Goal: Task Accomplishment & Management: Manage account settings

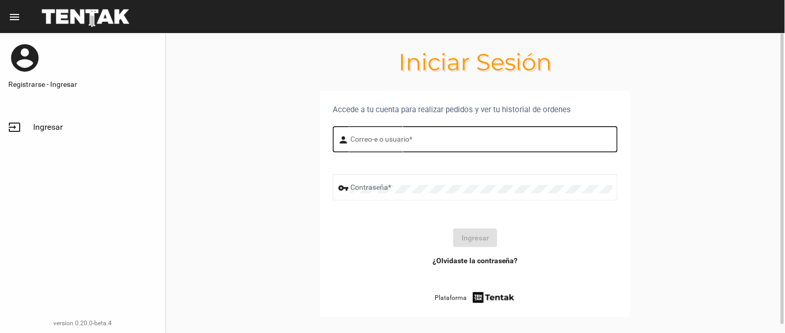
click at [357, 141] on input "Correo-e o usuario *" at bounding box center [482, 141] width 262 height 8
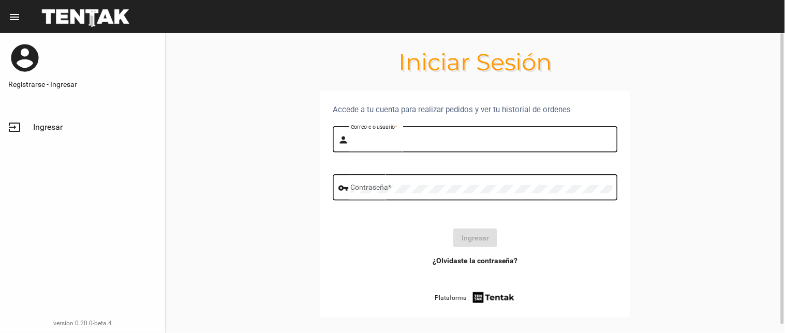
type input "[PERSON_NAME]"
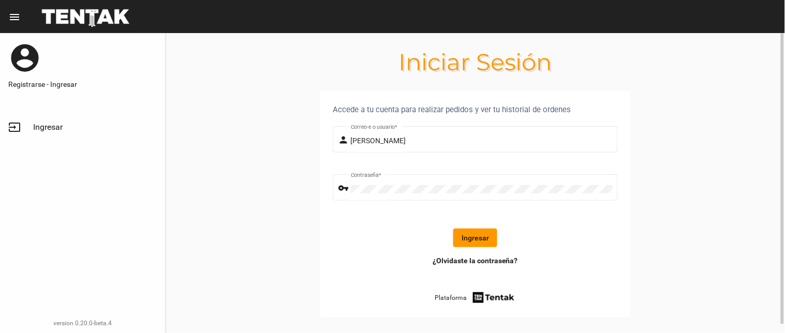
click at [476, 239] on button "Ingresar" at bounding box center [475, 238] width 44 height 19
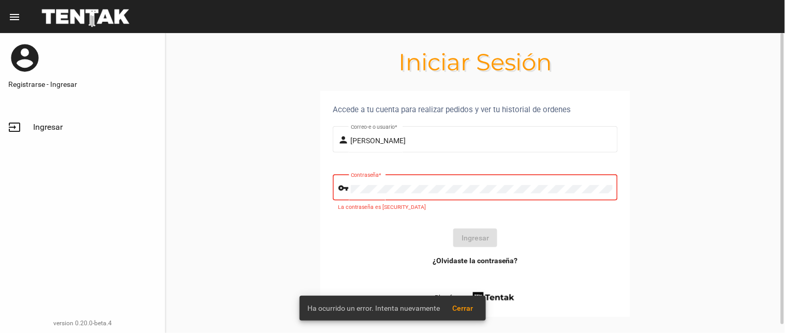
click at [371, 188] on div "Contraseña *" at bounding box center [482, 186] width 262 height 28
drag, startPoint x: 392, startPoint y: 194, endPoint x: 313, endPoint y: 184, distance: 79.8
click at [313, 184] on section "Accede a tu cuenta para realizar pedidos y ver tu historial de ordenes person […" at bounding box center [474, 216] width 619 height 251
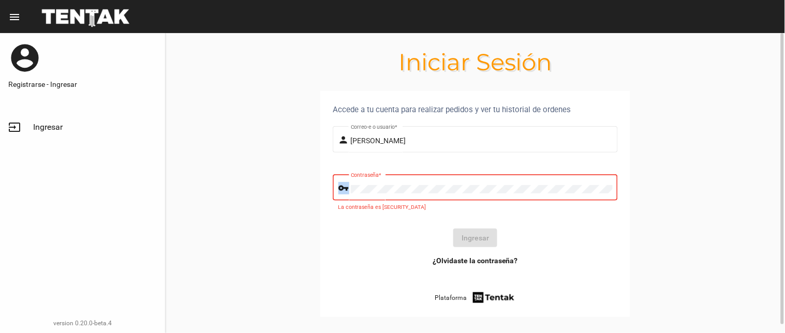
click at [502, 181] on div "Contraseña *" at bounding box center [482, 186] width 262 height 28
click at [501, 183] on div "Contraseña *" at bounding box center [482, 186] width 262 height 28
click at [279, 193] on section "Accede a tu cuenta para realizar pedidos y ver tu historial de ordenes person […" at bounding box center [474, 216] width 619 height 251
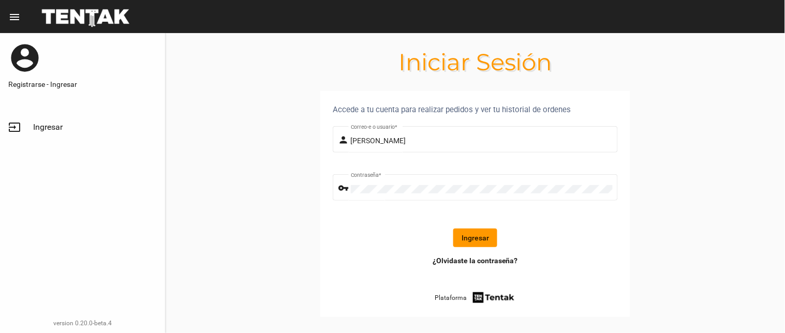
click at [474, 238] on button "Ingresar" at bounding box center [475, 238] width 44 height 19
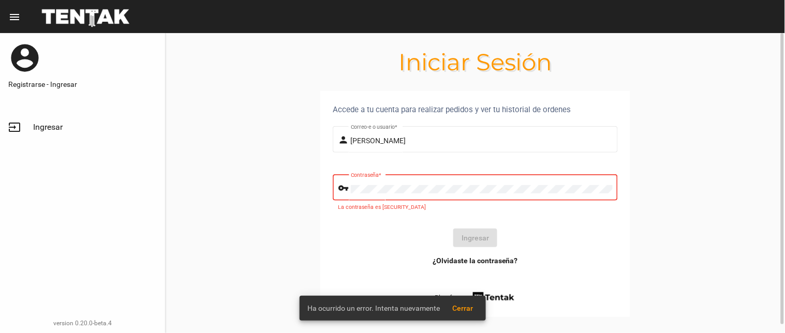
click at [275, 182] on section "Accede a tu cuenta para realizar pedidos y ver tu historial de ordenes person […" at bounding box center [474, 216] width 619 height 251
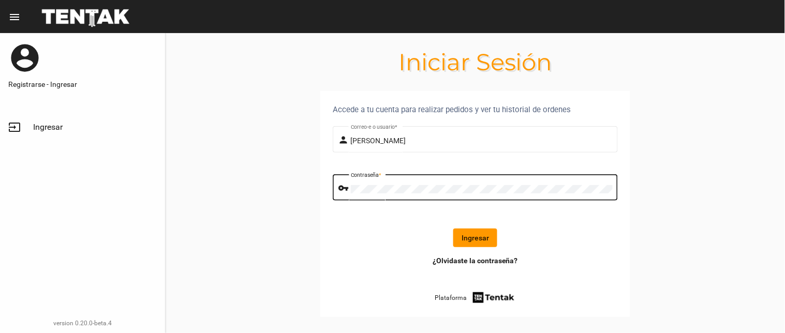
click at [483, 233] on button "Ingresar" at bounding box center [475, 238] width 44 height 19
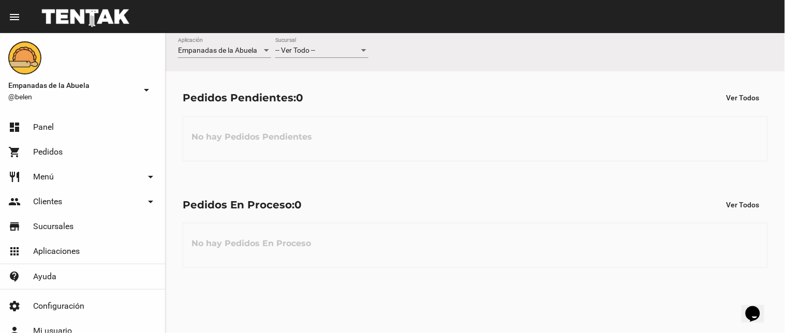
click at [302, 37] on div "Empanadas de la Abuela Aplicación -- Ver Todo -- Sucursal" at bounding box center [474, 52] width 619 height 38
click at [288, 44] on div "-- Ver Todo -- Sucursal" at bounding box center [321, 48] width 93 height 20
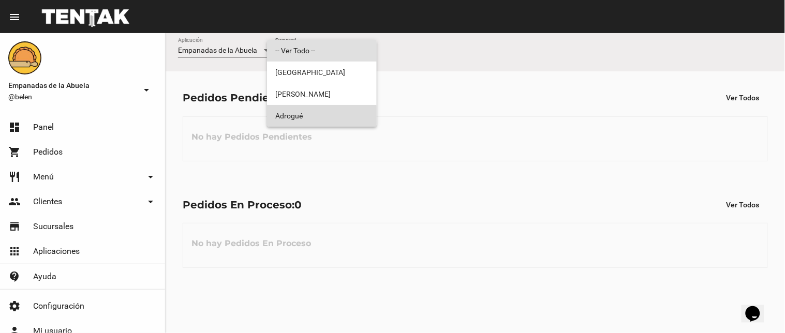
drag, startPoint x: 312, startPoint y: 122, endPoint x: 750, endPoint y: 61, distance: 442.2
click at [314, 121] on span "Adrogué" at bounding box center [321, 116] width 93 height 22
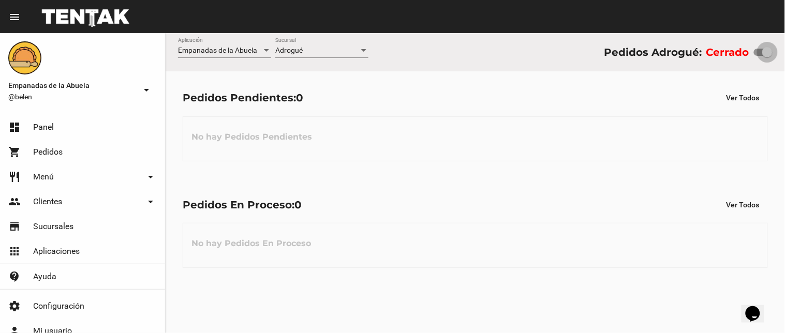
drag, startPoint x: 758, startPoint y: 49, endPoint x: 773, endPoint y: 68, distance: 24.6
click at [782, 64] on div "Empanadas de la Abuela Aplicación Adrogué Sucursal Pedidos Adrogué: Cerrado" at bounding box center [474, 52] width 619 height 38
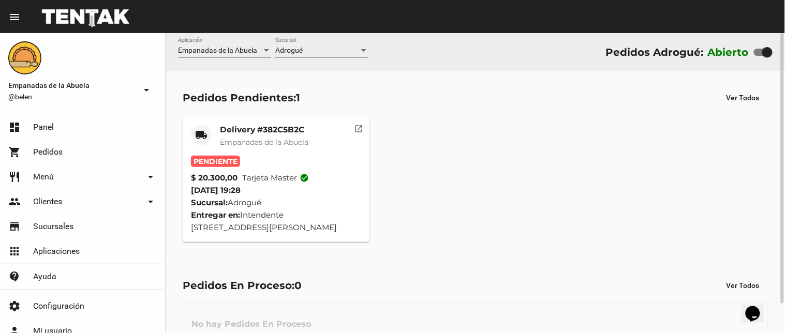
click at [273, 130] on mat-card-title "Delivery #382C5B2C" at bounding box center [264, 130] width 88 height 10
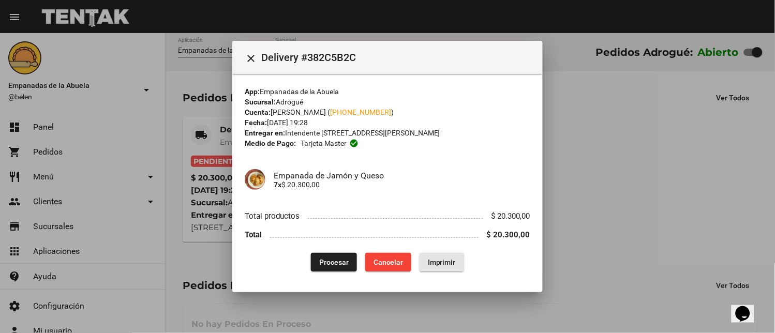
click at [430, 265] on span "Imprimir" at bounding box center [442, 262] width 28 height 8
click at [334, 262] on span "Procesar" at bounding box center [333, 262] width 29 height 8
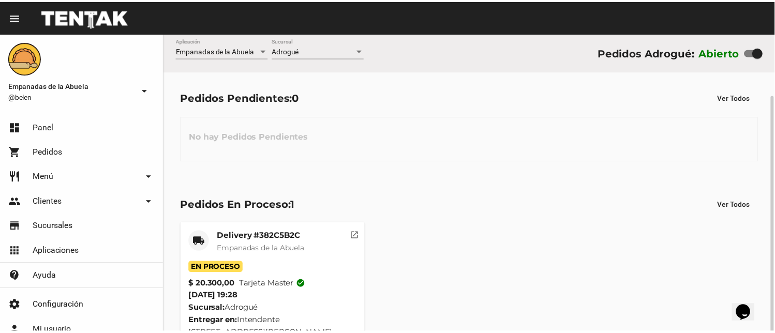
scroll to position [33, 0]
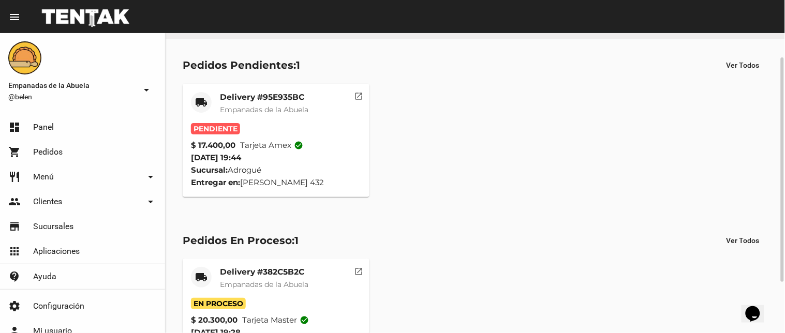
click at [256, 105] on span "Empanadas de la Abuela" at bounding box center [264, 109] width 88 height 9
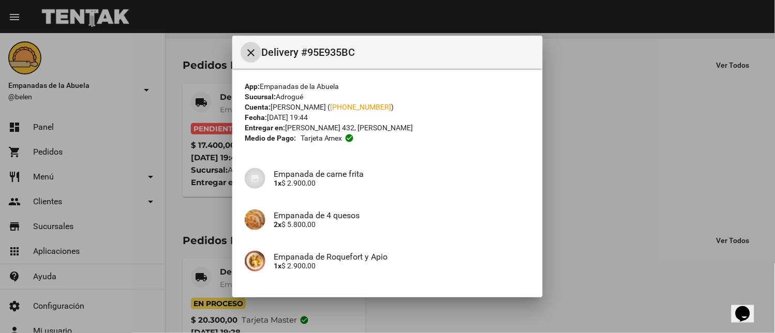
scroll to position [116, 0]
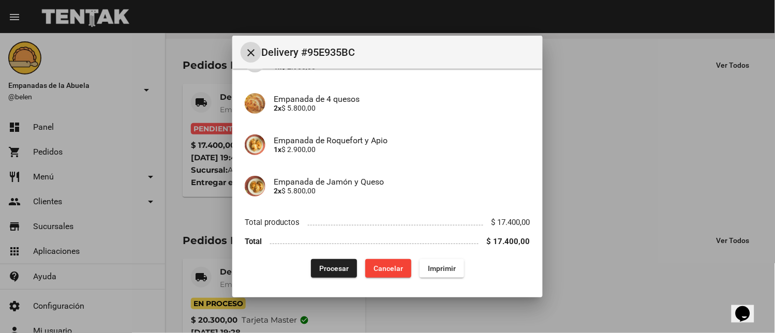
click at [434, 262] on button "Imprimir" at bounding box center [441, 268] width 44 height 19
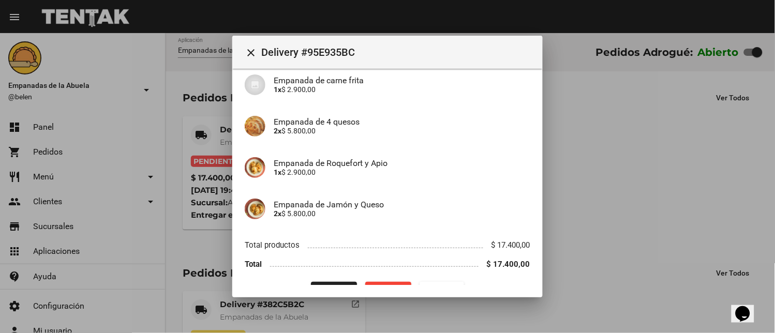
scroll to position [116, 0]
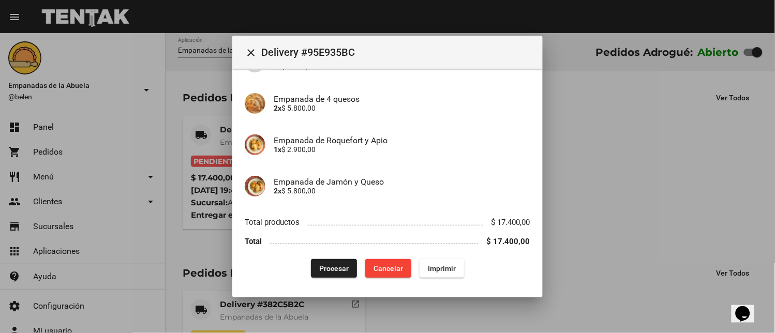
click at [321, 262] on button "Procesar" at bounding box center [334, 268] width 46 height 19
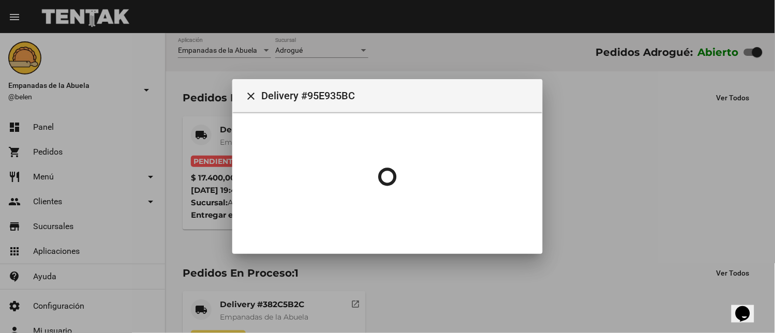
scroll to position [0, 0]
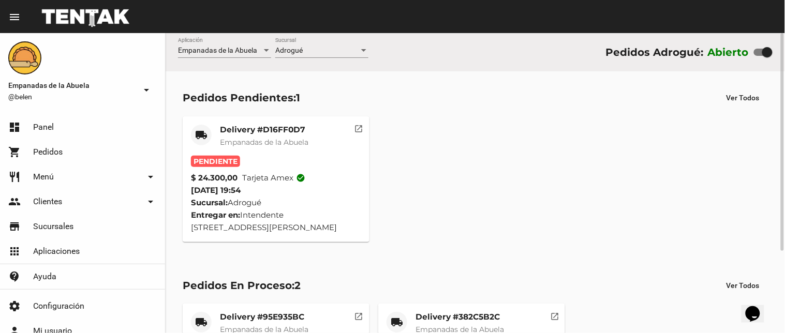
click at [261, 151] on div "Delivery #D16FF0D7 Empanadas de la Abuela" at bounding box center [264, 140] width 88 height 31
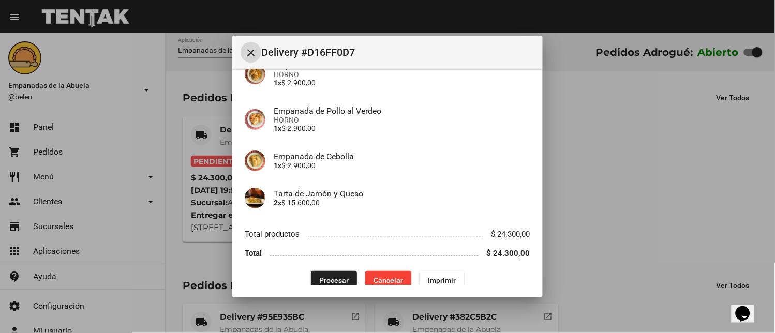
scroll to position [116, 0]
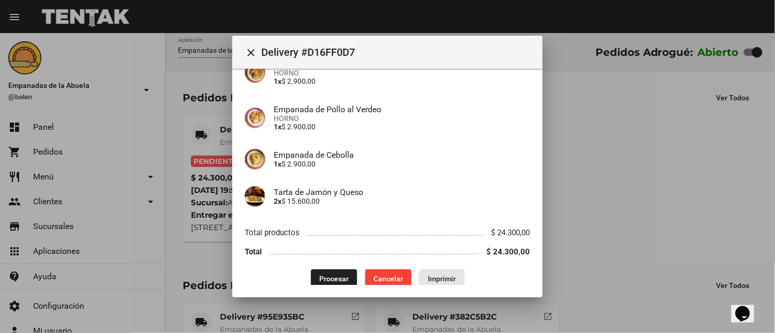
click at [442, 275] on span "Imprimir" at bounding box center [442, 279] width 28 height 8
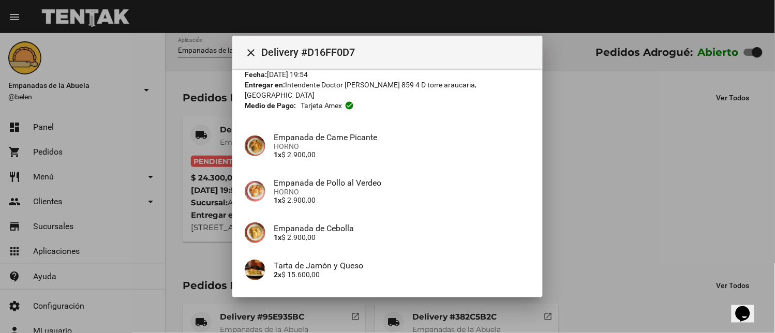
scroll to position [116, 0]
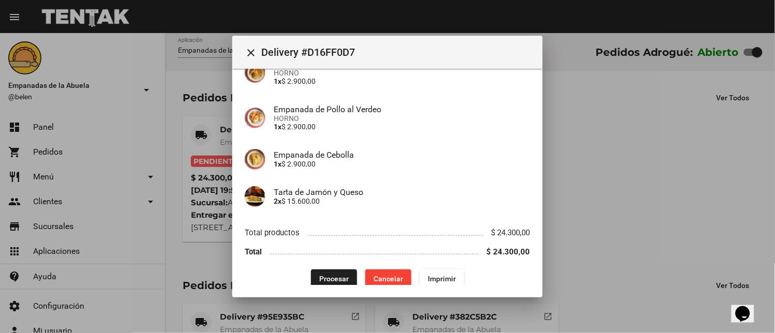
click at [328, 269] on button "Procesar" at bounding box center [334, 278] width 46 height 19
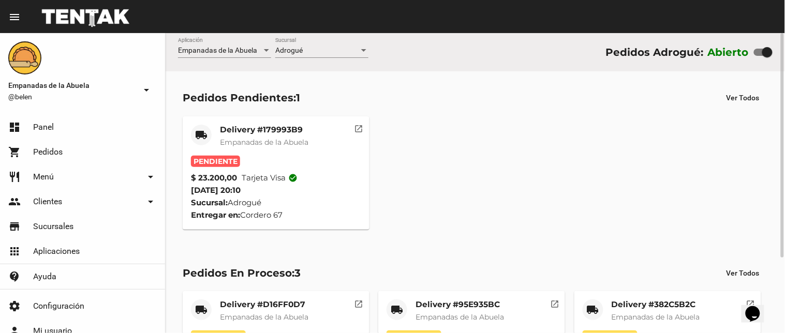
click at [264, 145] on span "Empanadas de la Abuela" at bounding box center [264, 142] width 88 height 9
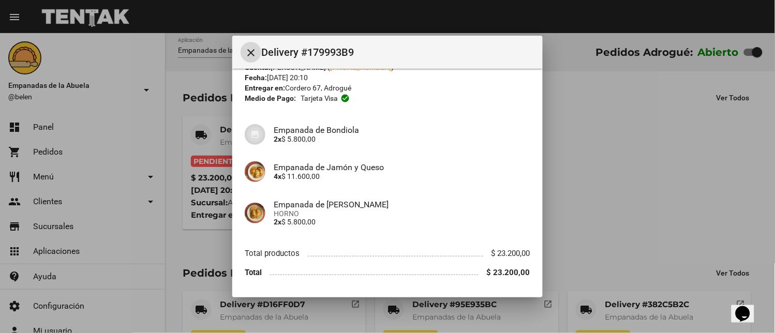
scroll to position [71, 0]
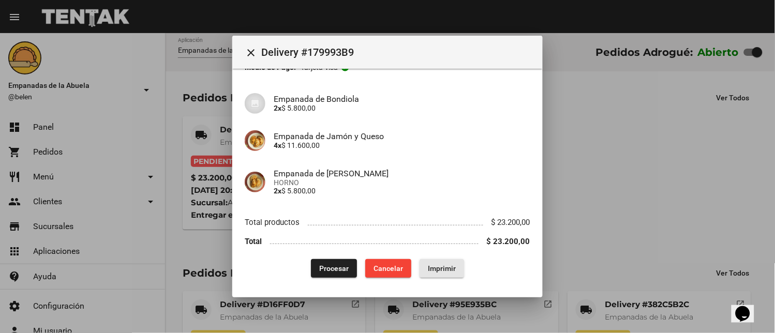
click at [431, 273] on button "Imprimir" at bounding box center [441, 268] width 44 height 19
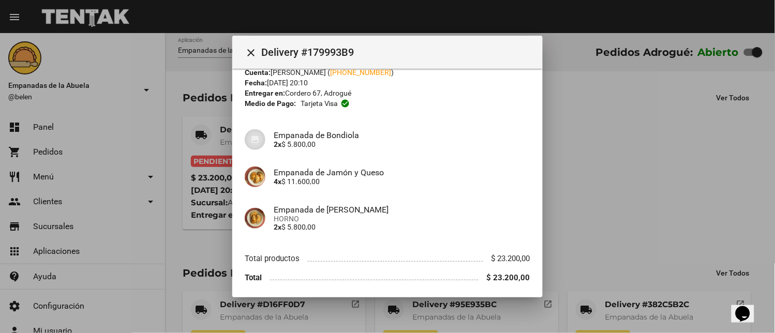
scroll to position [71, 0]
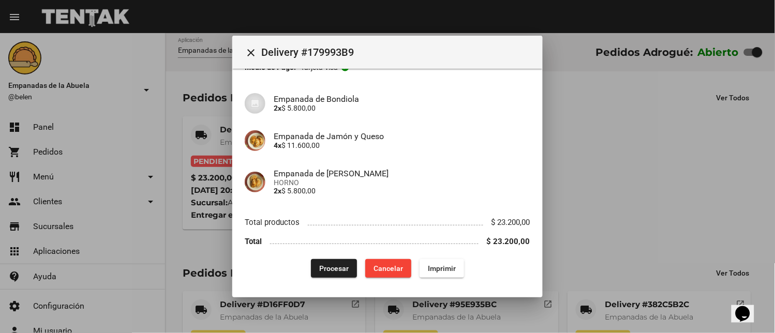
click at [324, 273] on button "Procesar" at bounding box center [334, 268] width 46 height 19
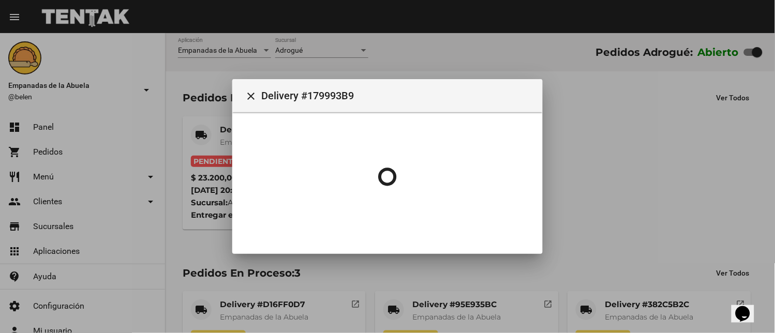
scroll to position [0, 0]
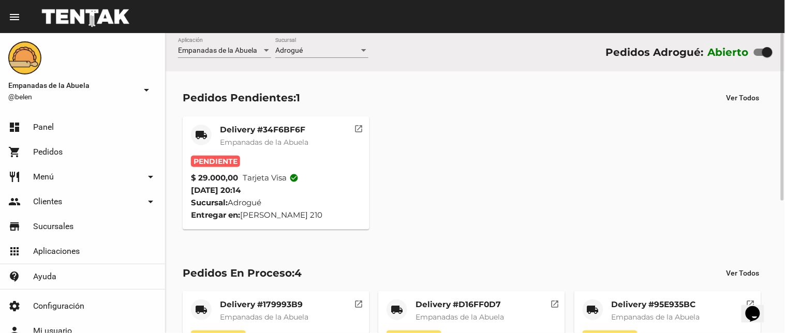
click at [268, 139] on span "Empanadas de la Abuela" at bounding box center [264, 142] width 88 height 9
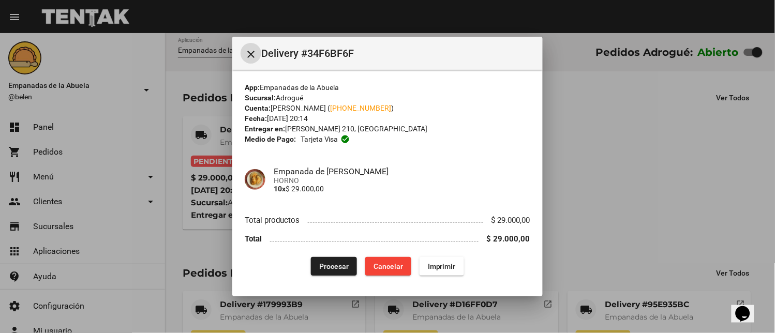
click at [433, 260] on button "Imprimir" at bounding box center [441, 266] width 44 height 19
click at [333, 265] on span "Procesar" at bounding box center [333, 266] width 29 height 8
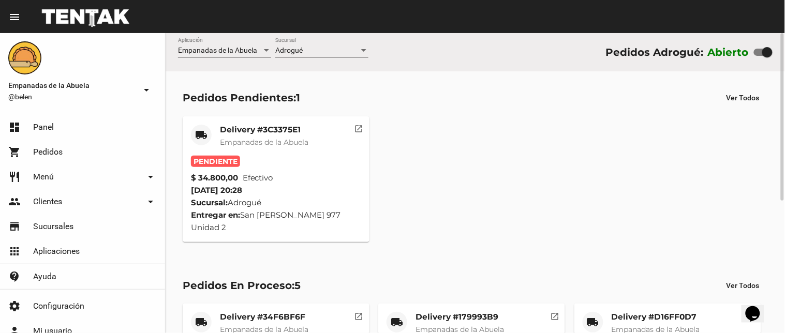
click at [300, 140] on span "Empanadas de la Abuela" at bounding box center [264, 142] width 88 height 9
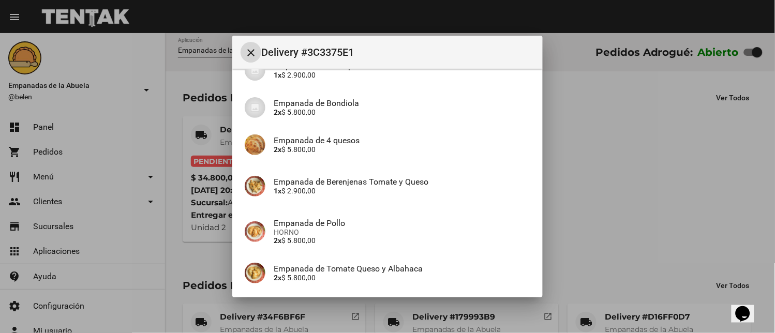
scroll to position [303, 0]
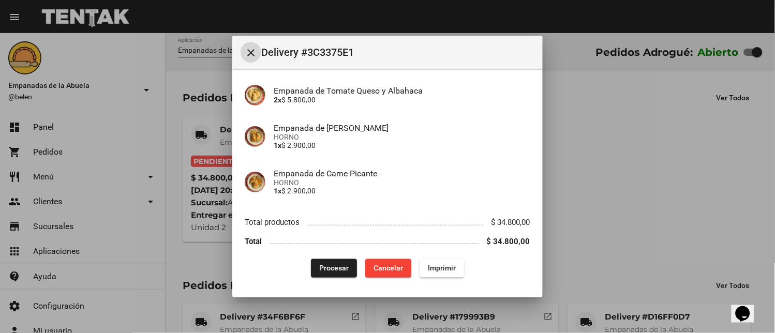
click at [438, 276] on button "Imprimir" at bounding box center [441, 268] width 44 height 19
drag, startPoint x: 319, startPoint y: 265, endPoint x: 308, endPoint y: 292, distance: 29.3
click at [319, 270] on span "Procesar" at bounding box center [333, 268] width 29 height 8
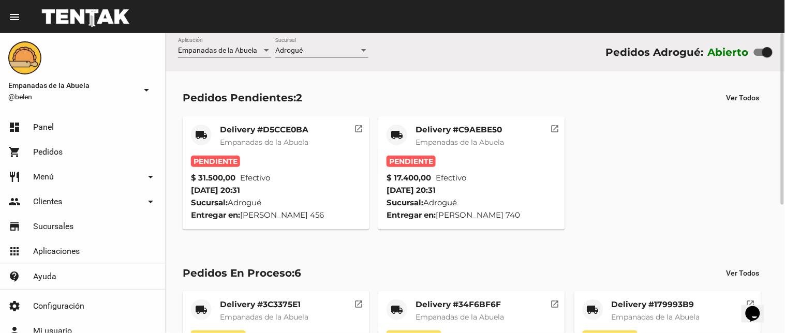
click at [420, 141] on span "Empanadas de la Abuela" at bounding box center [459, 142] width 88 height 9
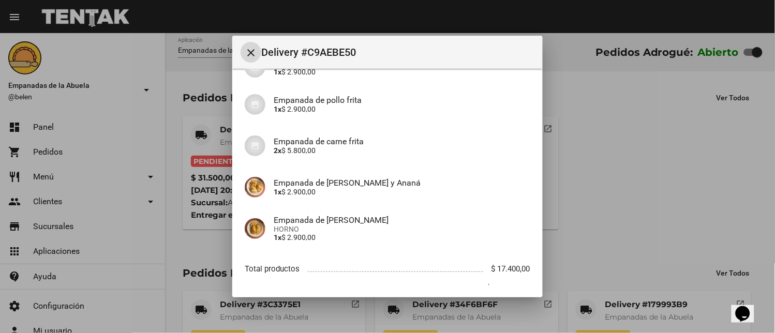
scroll to position [154, 0]
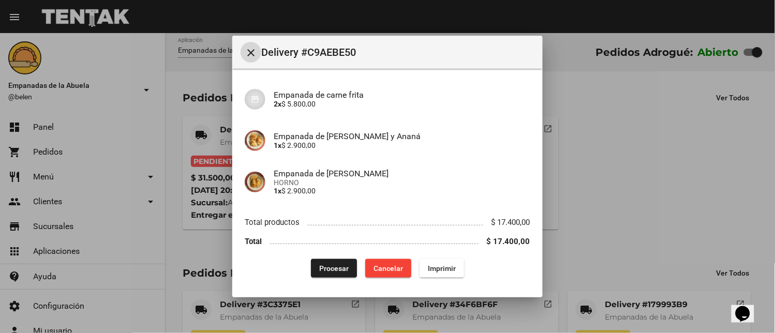
click at [425, 262] on button "Imprimir" at bounding box center [441, 268] width 44 height 19
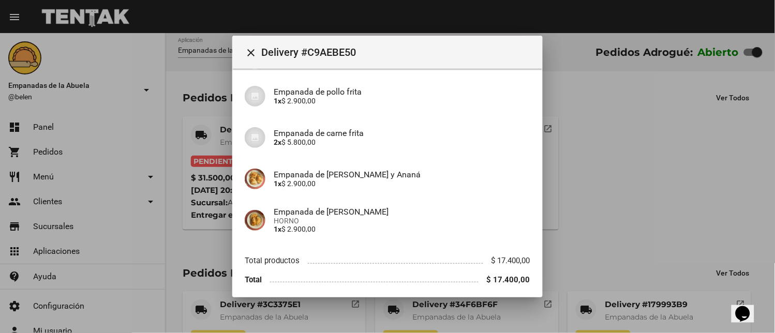
scroll to position [154, 0]
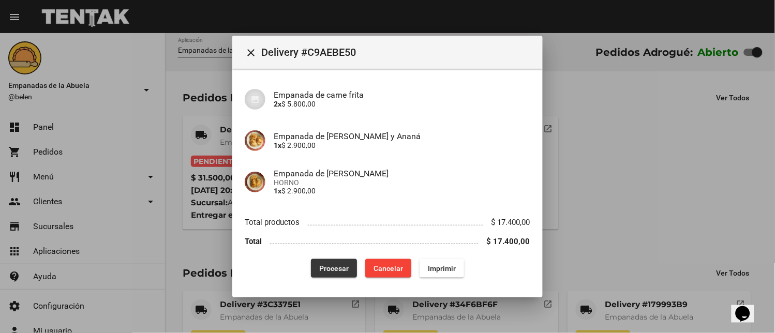
click at [338, 267] on span "Procesar" at bounding box center [333, 268] width 29 height 8
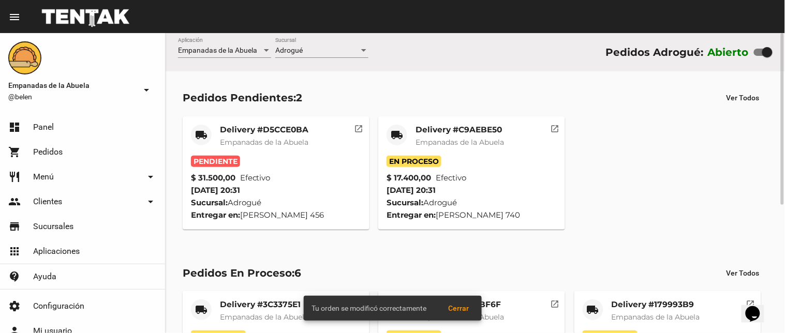
click at [292, 143] on span "Empanadas de la Abuela" at bounding box center [264, 142] width 88 height 9
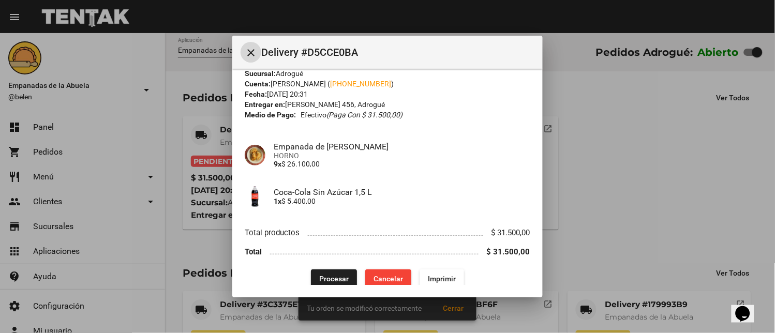
scroll to position [34, 0]
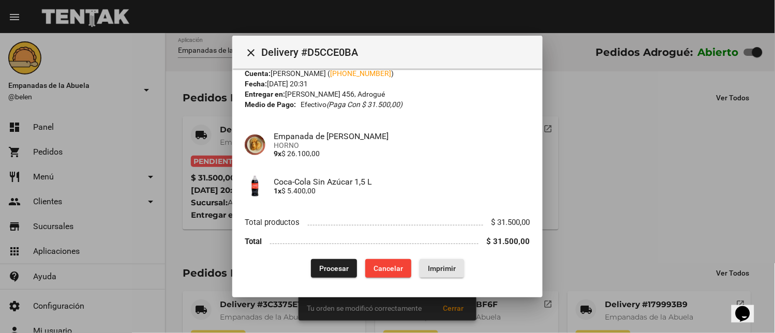
click at [435, 260] on button "Imprimir" at bounding box center [441, 268] width 44 height 19
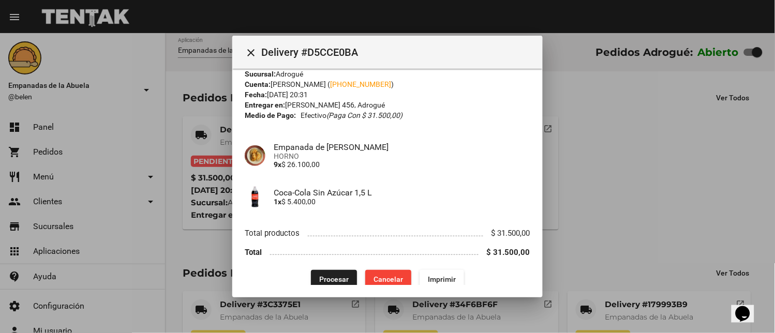
scroll to position [34, 0]
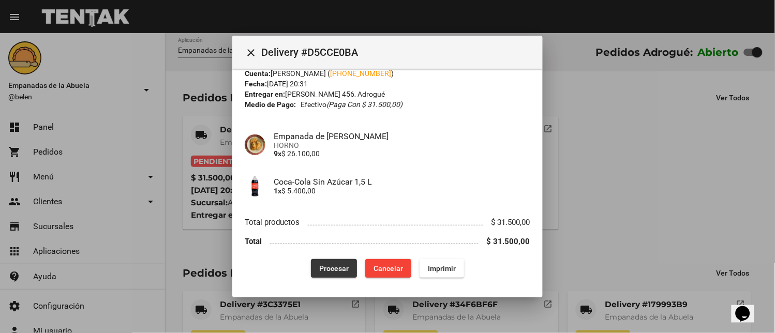
drag, startPoint x: 332, startPoint y: 264, endPoint x: 260, endPoint y: 333, distance: 99.1
click at [332, 267] on span "Procesar" at bounding box center [333, 268] width 29 height 8
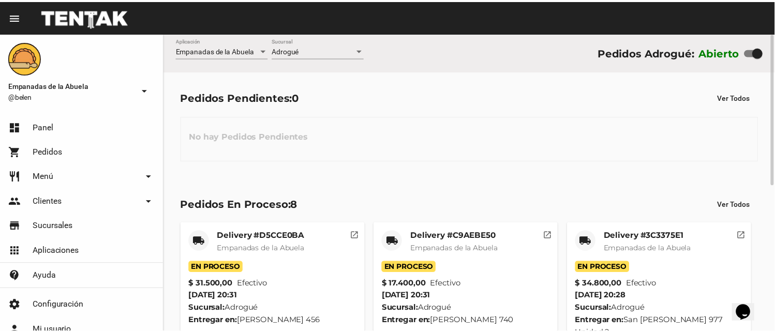
scroll to position [290, 0]
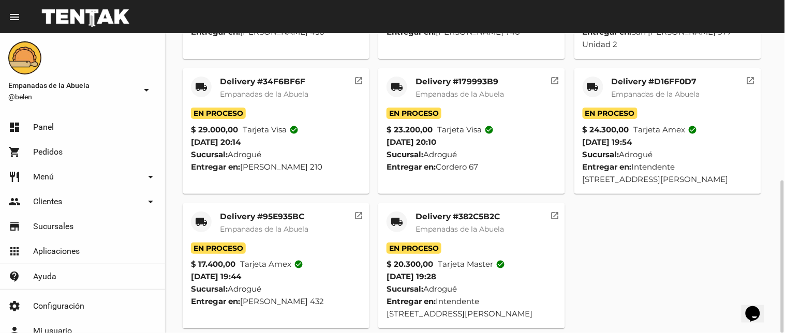
click at [393, 216] on mat-icon "local_shipping" at bounding box center [396, 222] width 12 height 12
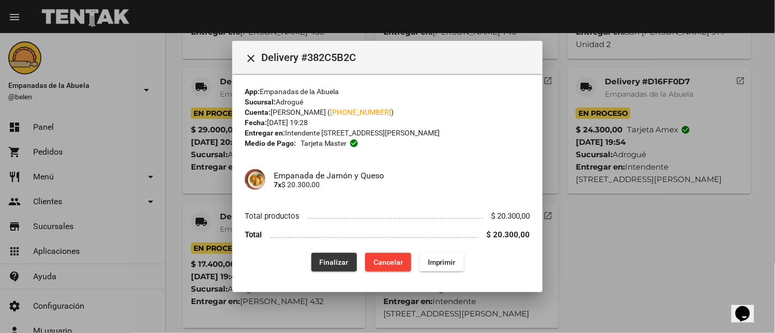
click at [321, 265] on span "Finalizar" at bounding box center [334, 262] width 29 height 8
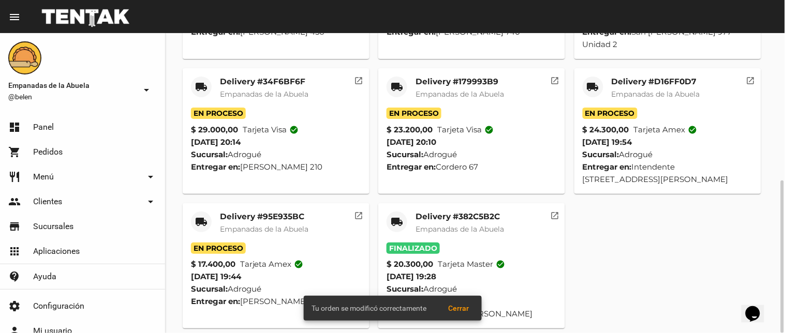
click at [202, 216] on mat-icon "local_shipping" at bounding box center [201, 222] width 12 height 12
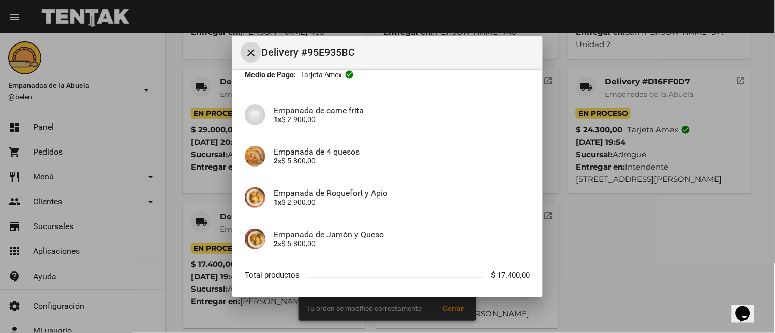
scroll to position [116, 0]
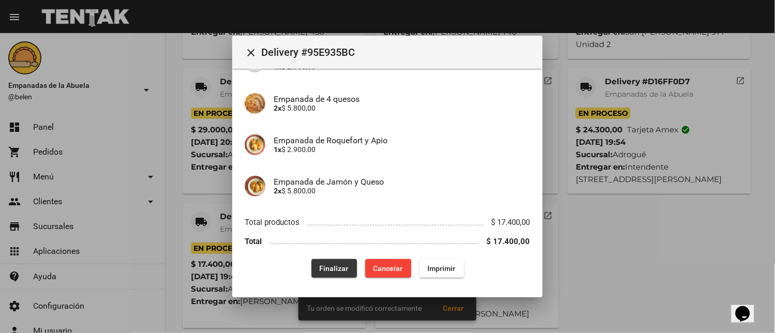
click at [320, 266] on span "Finalizar" at bounding box center [334, 268] width 29 height 8
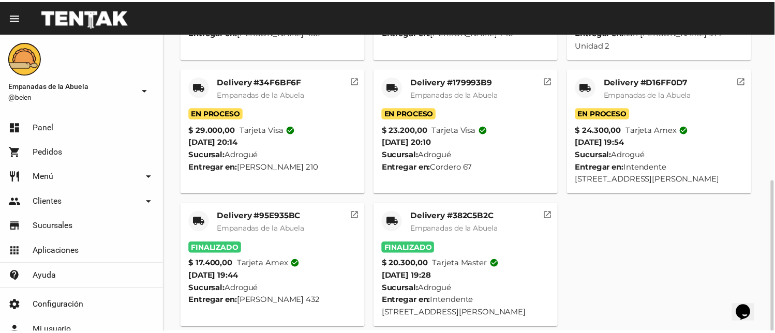
scroll to position [155, 0]
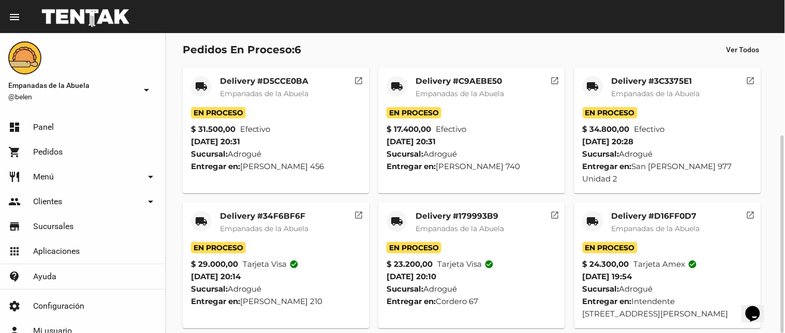
click at [584, 215] on div "local_shipping" at bounding box center [592, 221] width 21 height 21
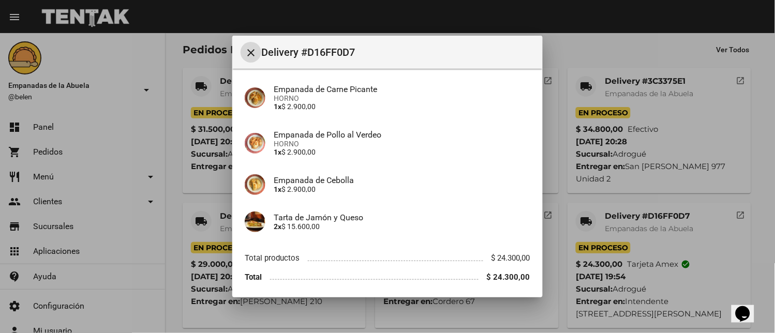
scroll to position [116, 0]
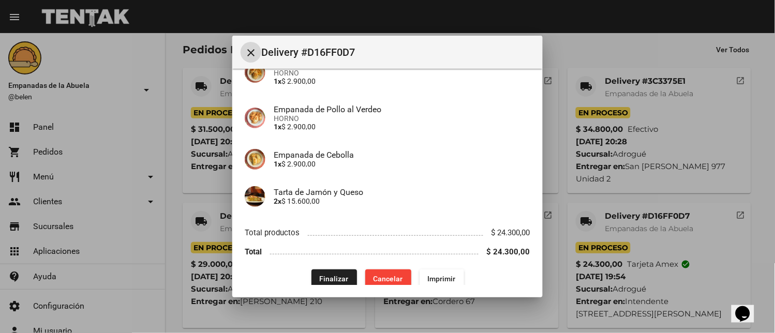
click at [337, 275] on span "Finalizar" at bounding box center [334, 279] width 29 height 8
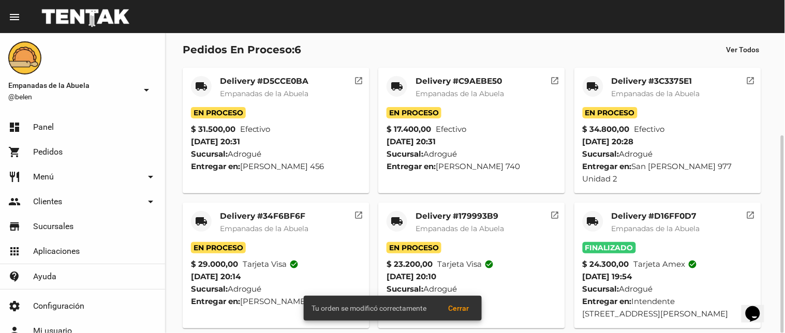
click at [397, 215] on mat-icon "local_shipping" at bounding box center [396, 221] width 12 height 12
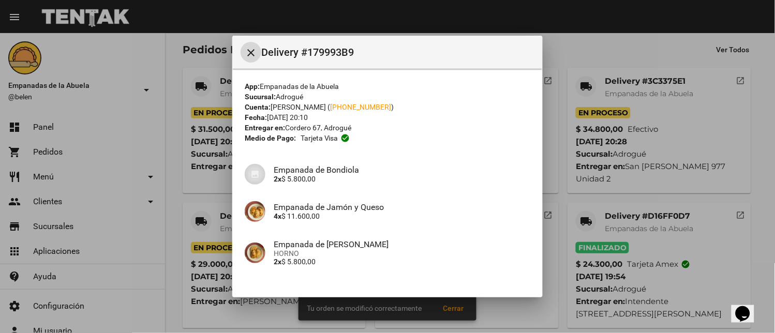
scroll to position [57, 0]
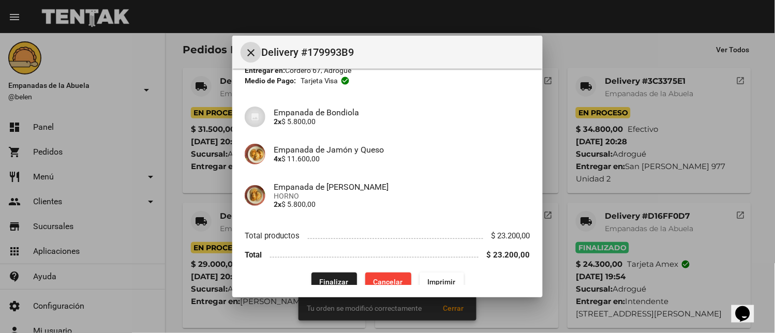
click at [324, 276] on button "Finalizar" at bounding box center [334, 282] width 46 height 19
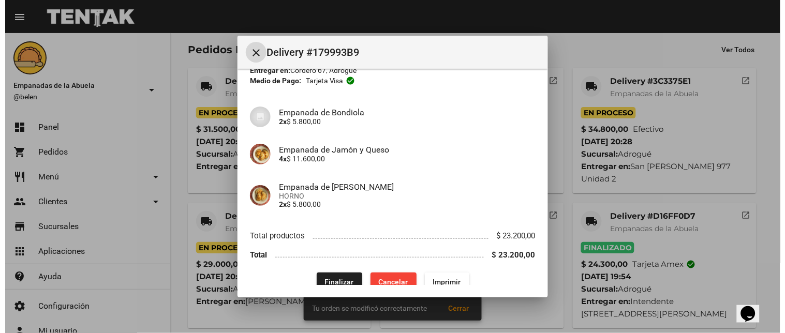
scroll to position [0, 0]
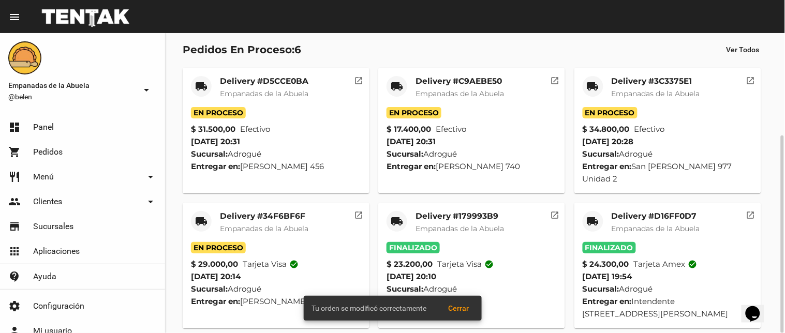
click at [201, 215] on mat-icon "local_shipping" at bounding box center [201, 221] width 12 height 12
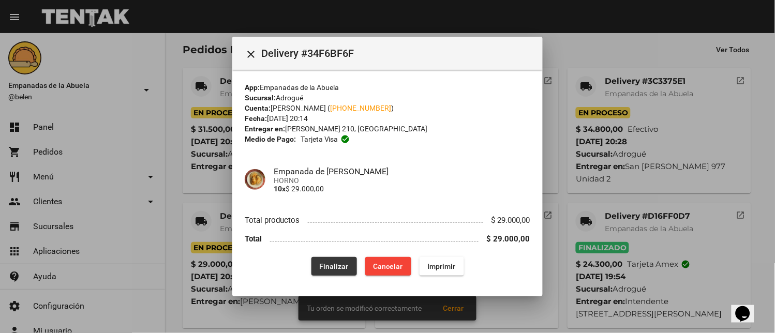
click at [338, 261] on button "Finalizar" at bounding box center [334, 266] width 46 height 19
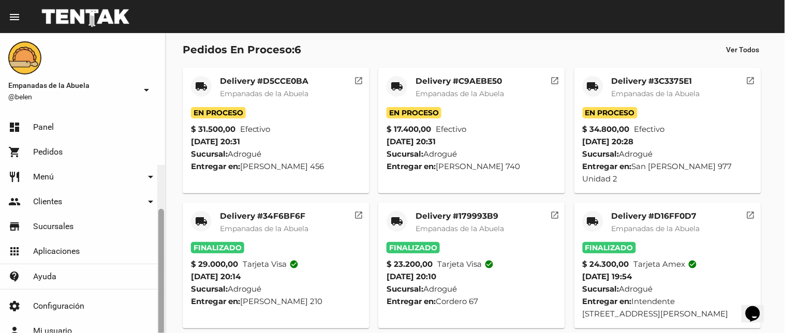
click at [162, 333] on div at bounding box center [161, 276] width 8 height 222
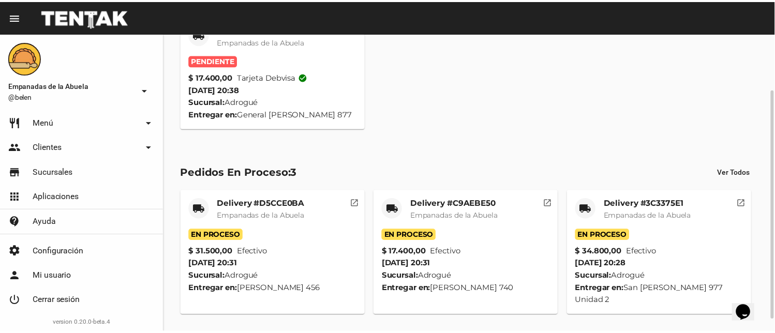
scroll to position [88, 0]
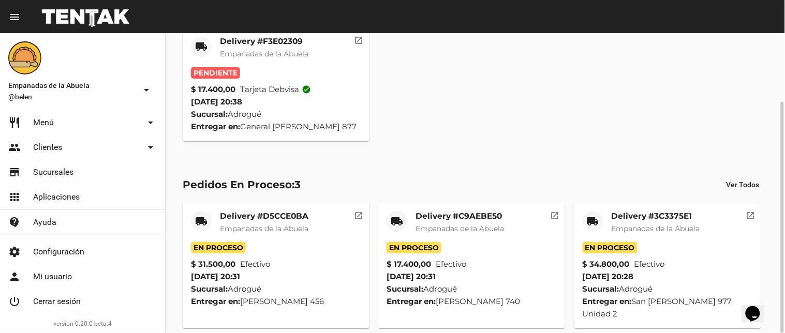
click at [259, 49] on mat-card-subtitle "Empanadas de la Abuela" at bounding box center [264, 54] width 88 height 10
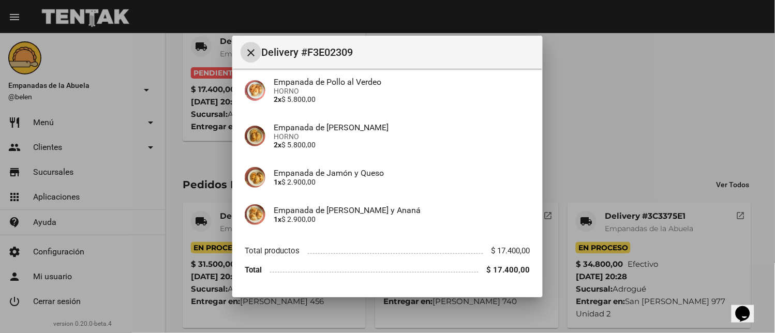
scroll to position [116, 0]
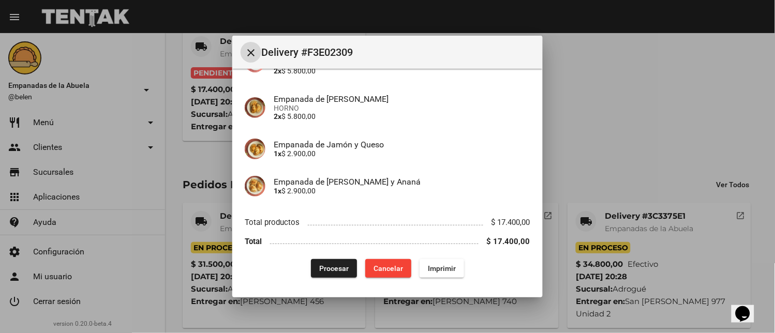
click at [437, 268] on span "Imprimir" at bounding box center [442, 268] width 28 height 8
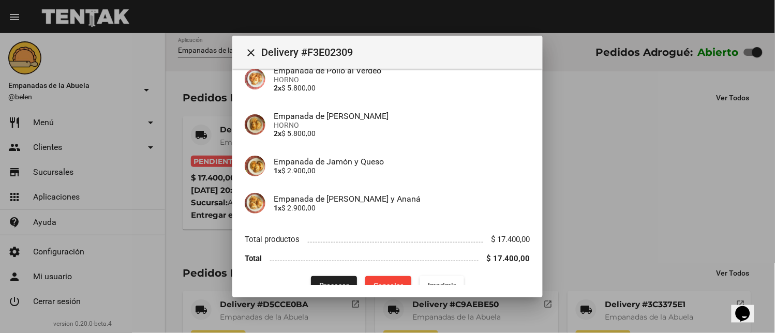
scroll to position [116, 0]
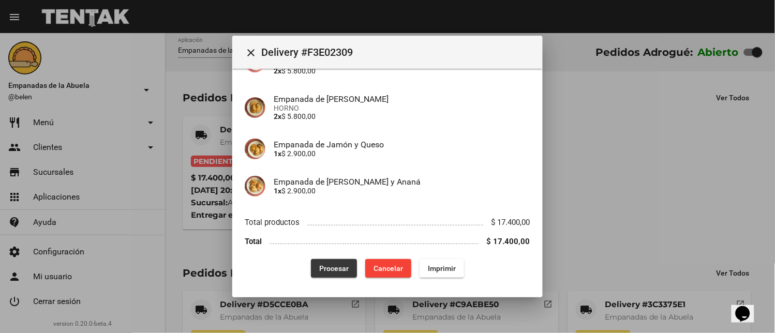
click at [323, 269] on span "Procesar" at bounding box center [333, 268] width 29 height 8
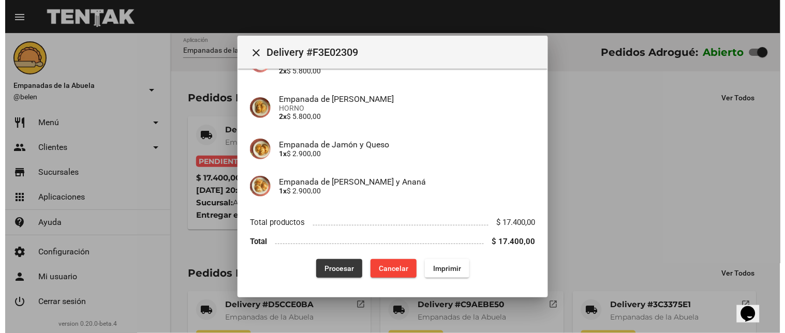
scroll to position [0, 0]
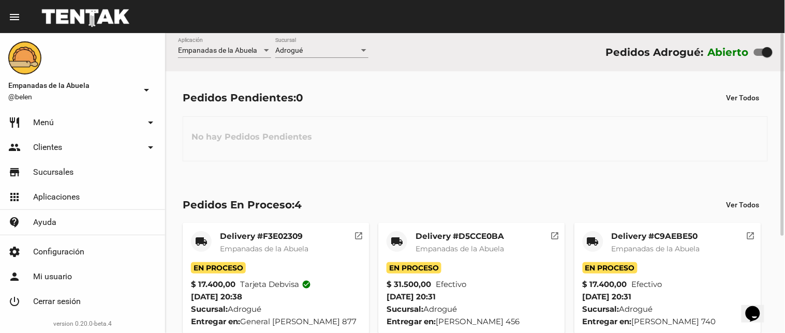
click at [278, 330] on mat-card "local_shipping Delivery #F3E02309 Empanadas de la Abuela En Proceso $ 17.400,00…" at bounding box center [276, 279] width 187 height 113
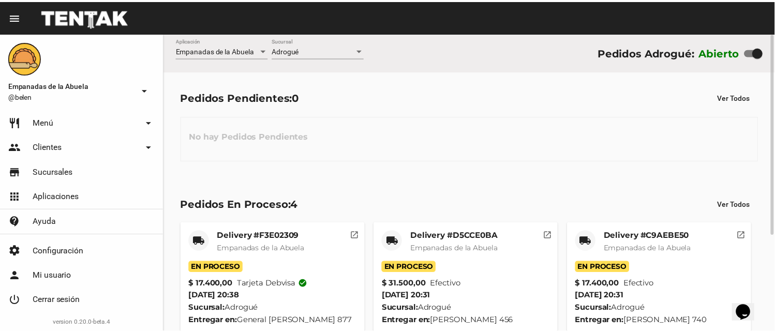
scroll to position [103, 0]
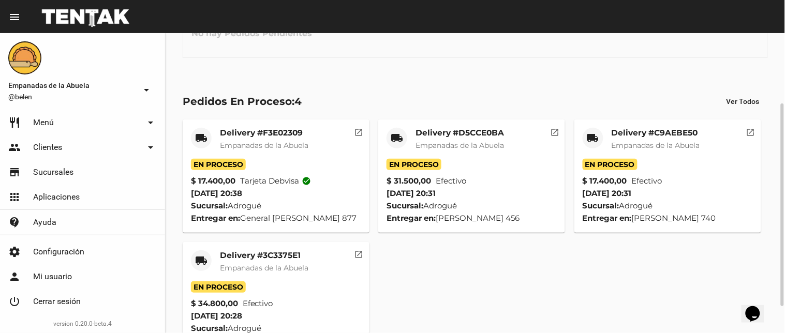
click at [282, 155] on div "Delivery #F3E02309 Empanadas de la Abuela" at bounding box center [264, 143] width 88 height 31
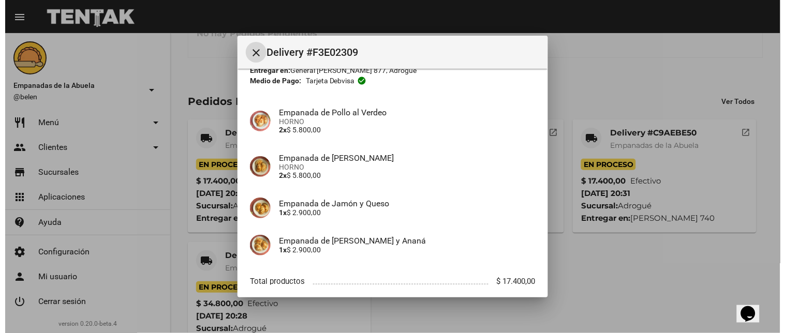
scroll to position [115, 0]
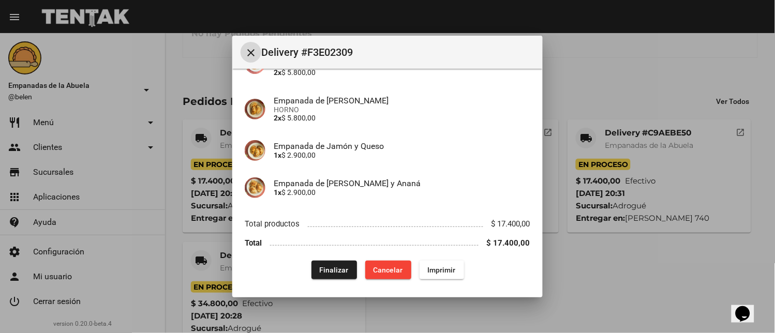
click at [256, 52] on mat-icon "close" at bounding box center [251, 53] width 12 height 12
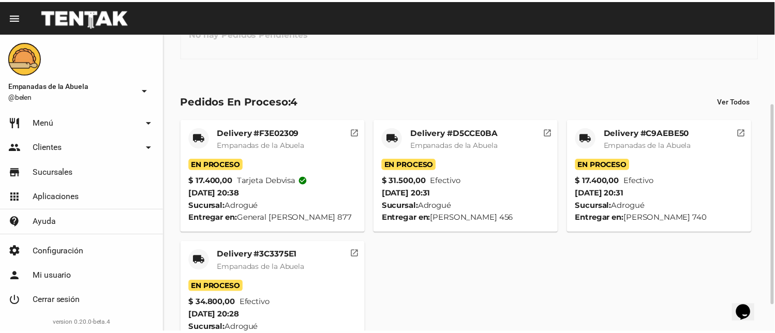
scroll to position [142, 0]
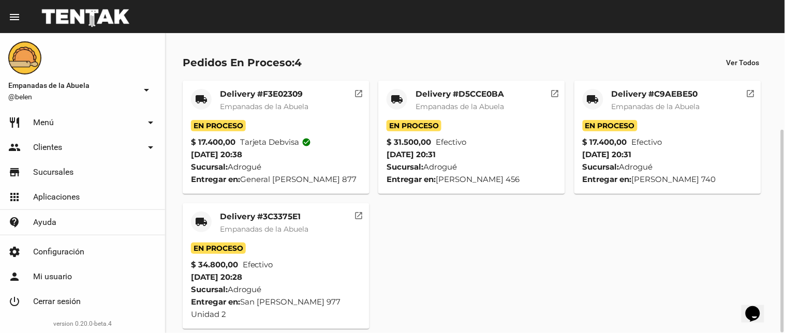
click at [201, 219] on mat-icon "local_shipping" at bounding box center [201, 222] width 12 height 12
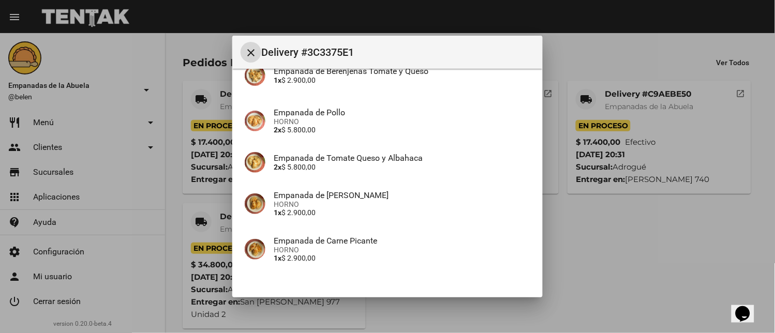
scroll to position [287, 0]
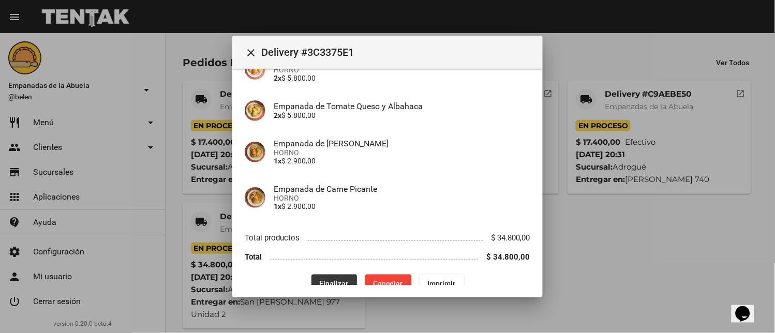
click at [345, 282] on button "Finalizar" at bounding box center [334, 284] width 46 height 19
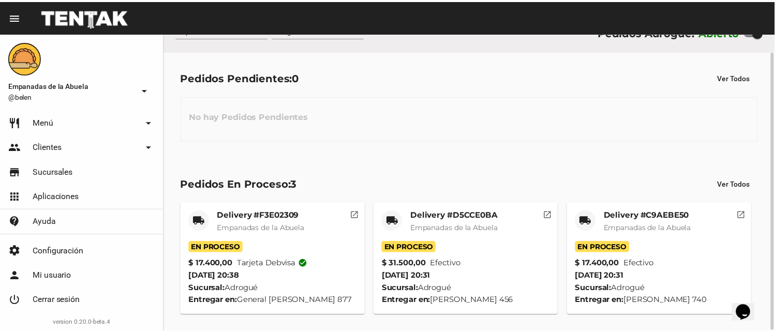
scroll to position [20, 0]
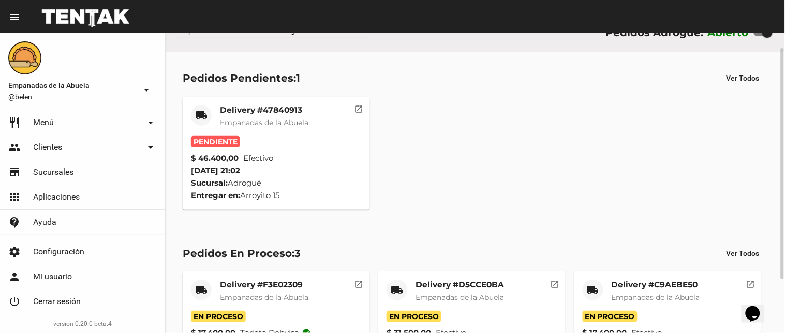
click at [240, 110] on mat-card-title "Delivery #47840913" at bounding box center [264, 110] width 88 height 10
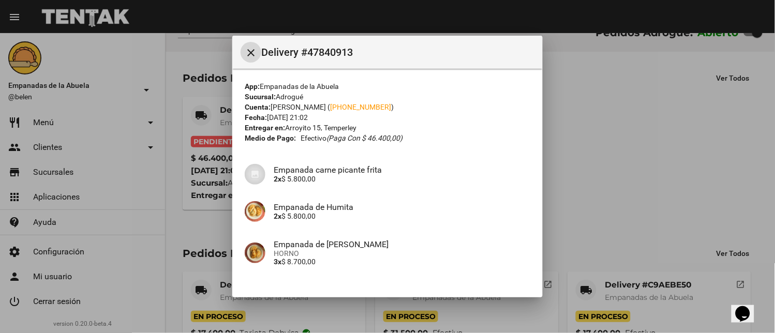
scroll to position [357, 0]
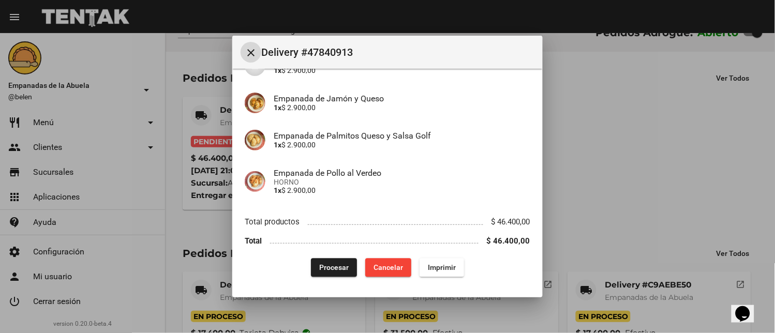
drag, startPoint x: 423, startPoint y: 266, endPoint x: 324, endPoint y: 282, distance: 100.1
click at [428, 267] on span "Imprimir" at bounding box center [442, 268] width 28 height 8
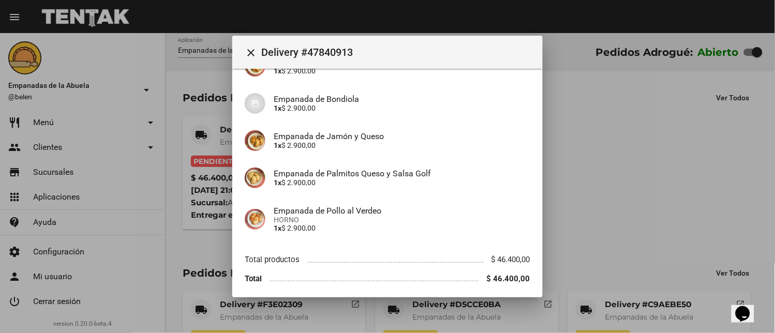
scroll to position [357, 0]
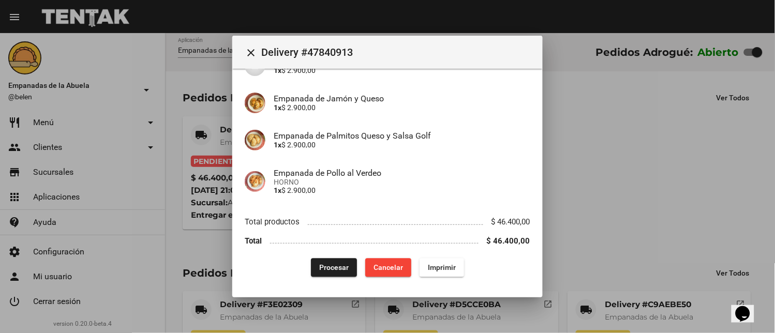
drag, startPoint x: 325, startPoint y: 274, endPoint x: 283, endPoint y: 304, distance: 50.8
click at [325, 277] on button "Procesar" at bounding box center [334, 268] width 46 height 19
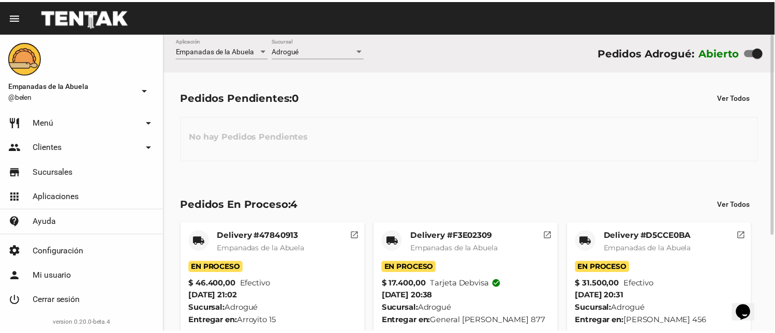
scroll to position [142, 0]
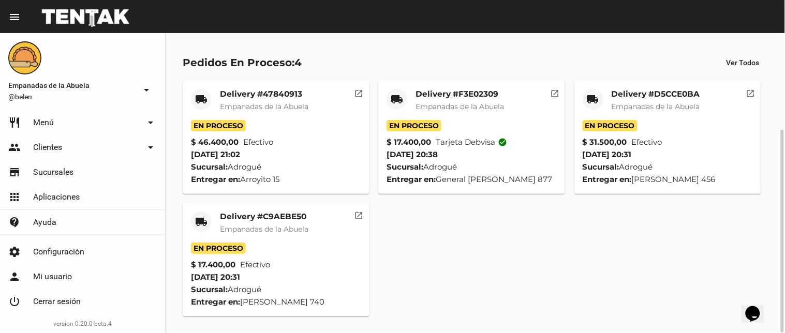
click at [205, 221] on mat-icon "local_shipping" at bounding box center [201, 222] width 12 height 12
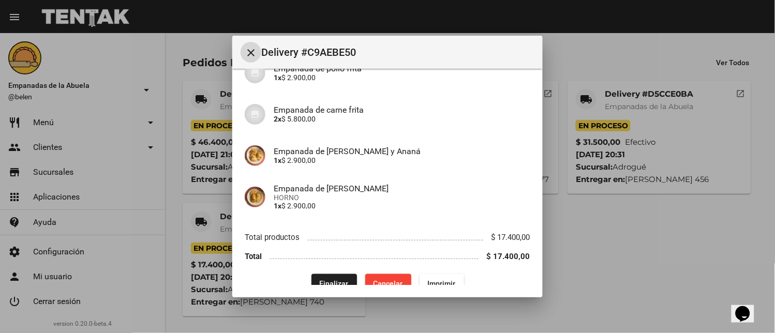
scroll to position [154, 0]
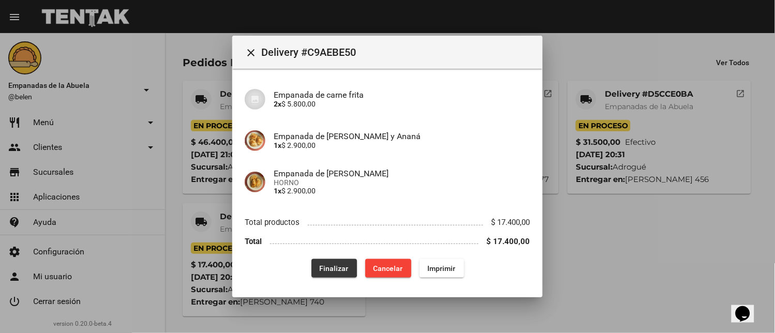
drag, startPoint x: 324, startPoint y: 264, endPoint x: 397, endPoint y: 248, distance: 74.0
click at [326, 264] on span "Finalizar" at bounding box center [334, 268] width 29 height 8
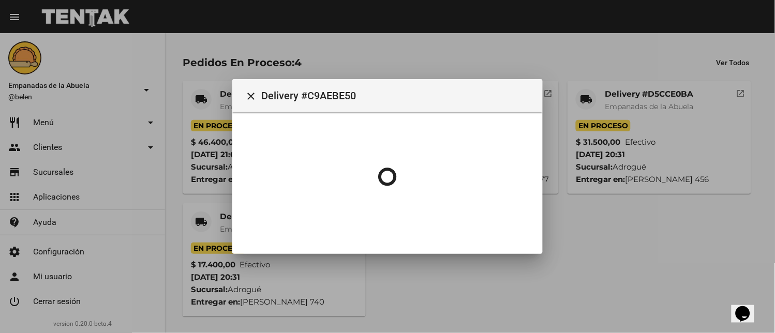
scroll to position [0, 0]
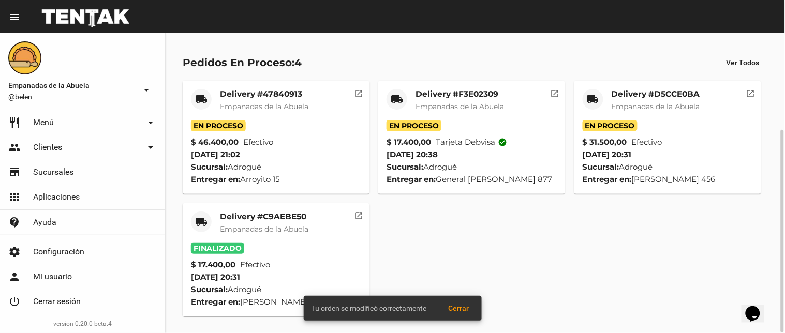
click at [595, 99] on mat-icon "local_shipping" at bounding box center [592, 99] width 12 height 12
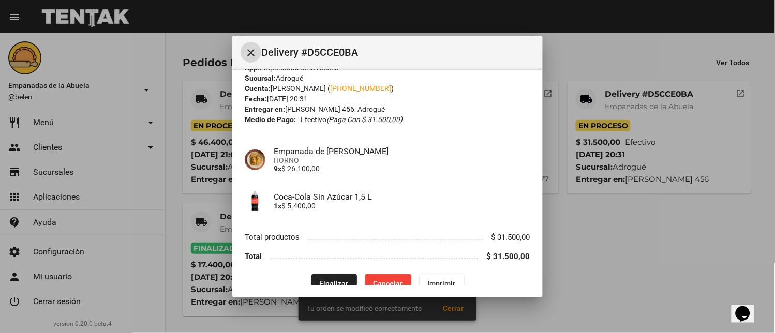
scroll to position [34, 0]
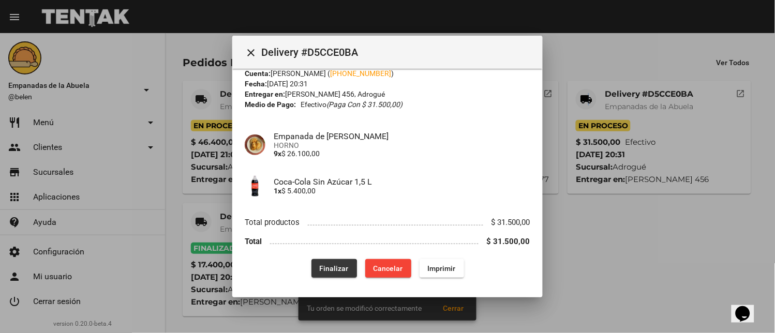
click at [322, 269] on span "Finalizar" at bounding box center [334, 268] width 29 height 8
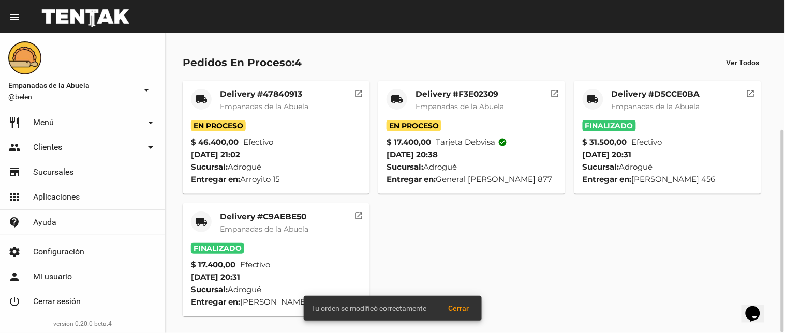
click at [399, 102] on mat-icon "local_shipping" at bounding box center [396, 99] width 12 height 12
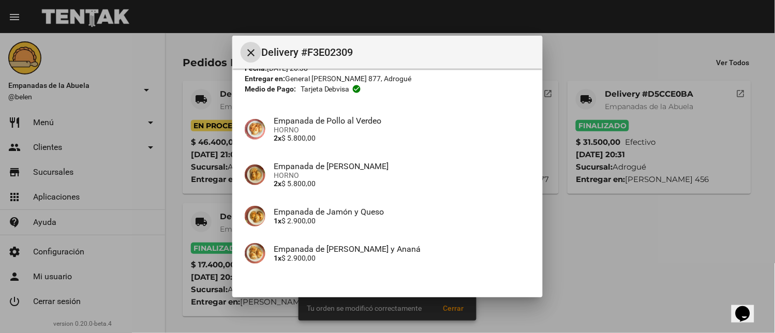
scroll to position [116, 0]
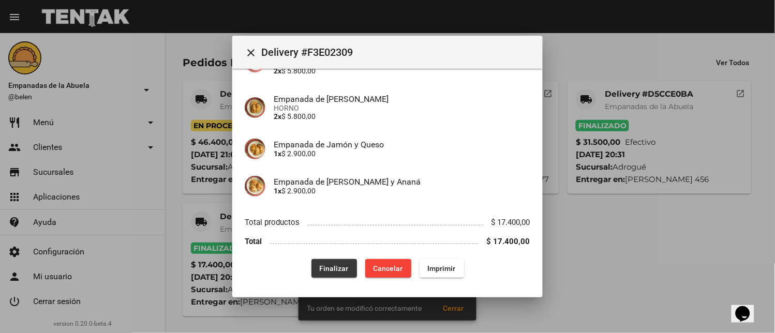
drag, startPoint x: 335, startPoint y: 259, endPoint x: 336, endPoint y: 268, distance: 8.9
click at [335, 264] on button "Finalizar" at bounding box center [334, 268] width 46 height 19
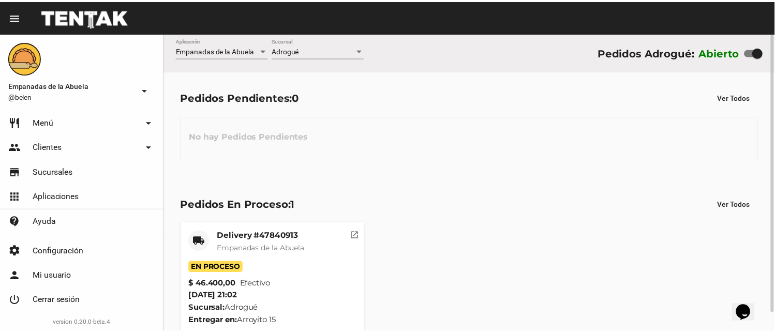
scroll to position [20, 0]
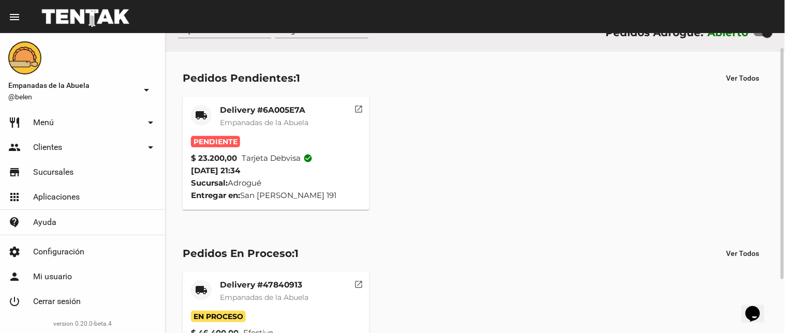
click at [283, 125] on span "Empanadas de la Abuela" at bounding box center [264, 122] width 88 height 9
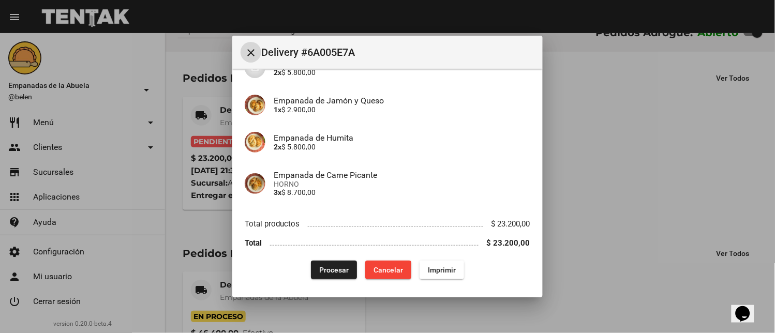
scroll to position [129, 0]
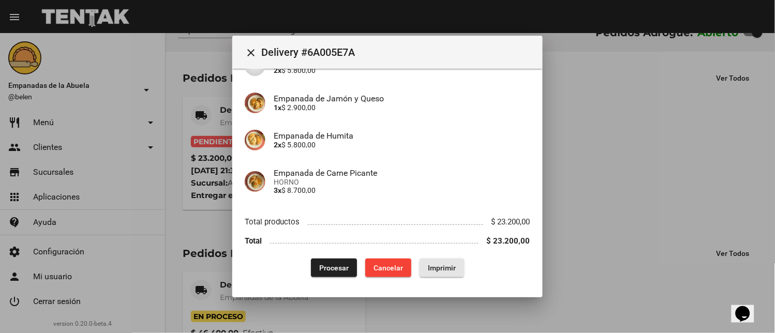
drag, startPoint x: 416, startPoint y: 273, endPoint x: 438, endPoint y: 266, distance: 23.4
click at [419, 274] on button "Imprimir" at bounding box center [441, 268] width 44 height 19
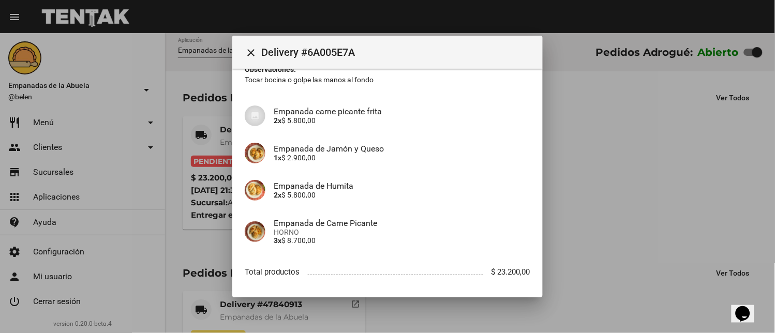
scroll to position [129, 0]
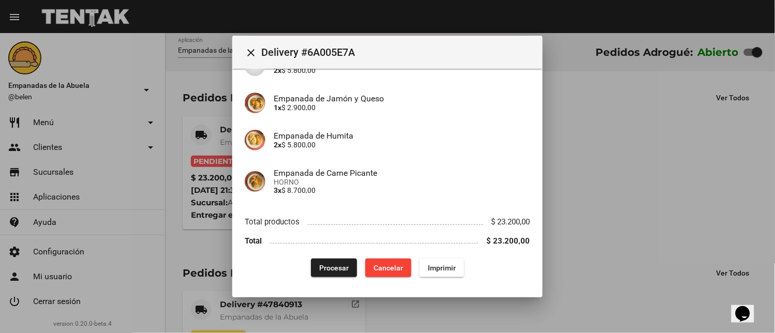
click at [344, 262] on button "Procesar" at bounding box center [334, 268] width 46 height 19
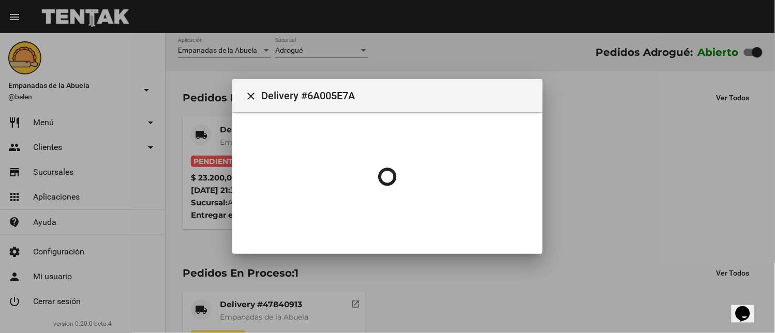
scroll to position [0, 0]
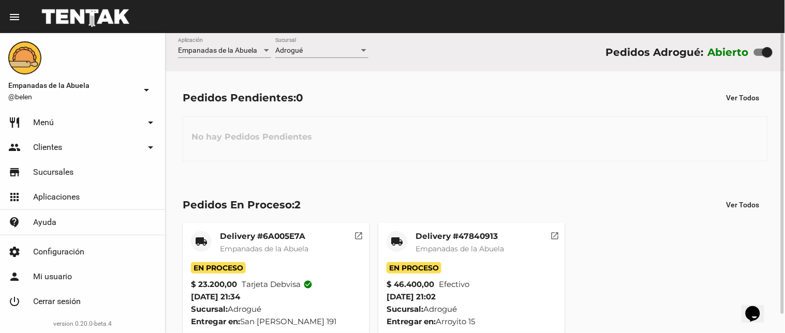
click at [395, 239] on mat-icon "local_shipping" at bounding box center [396, 241] width 12 height 12
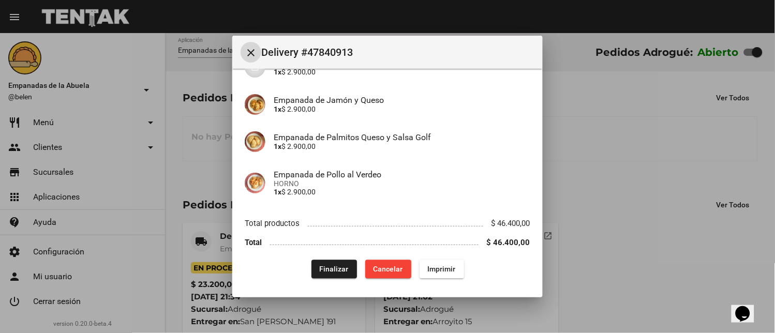
scroll to position [357, 0]
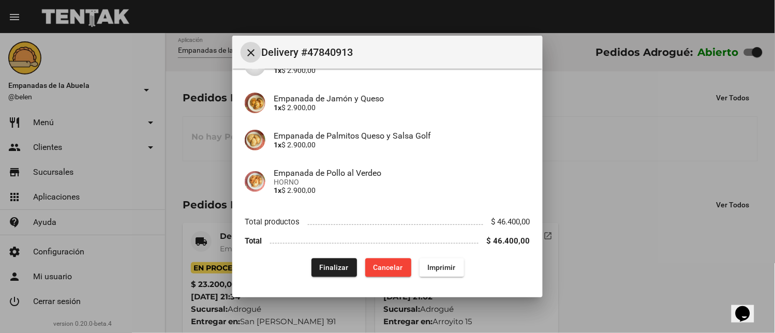
drag, startPoint x: 301, startPoint y: 271, endPoint x: 317, endPoint y: 277, distance: 17.2
click at [303, 271] on div "Finalizar Cancelar Imprimir" at bounding box center [387, 268] width 285 height 19
click at [328, 267] on span "Finalizar" at bounding box center [334, 268] width 29 height 8
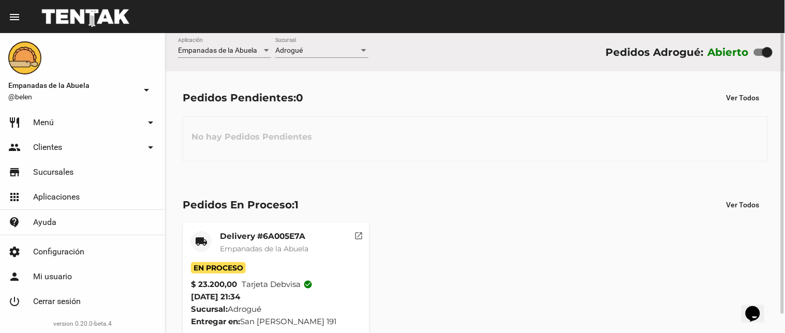
click at [242, 252] on span "Empanadas de la Abuela" at bounding box center [264, 248] width 88 height 9
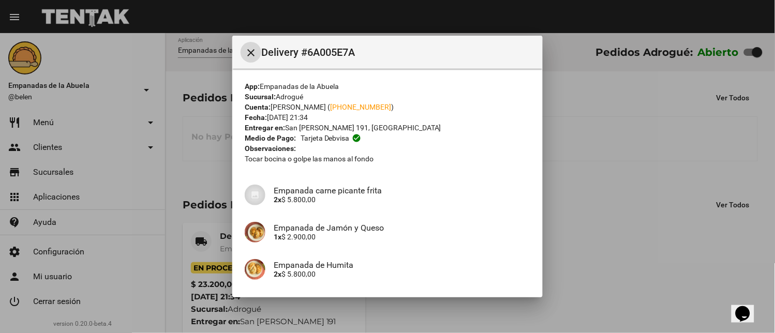
scroll to position [129, 0]
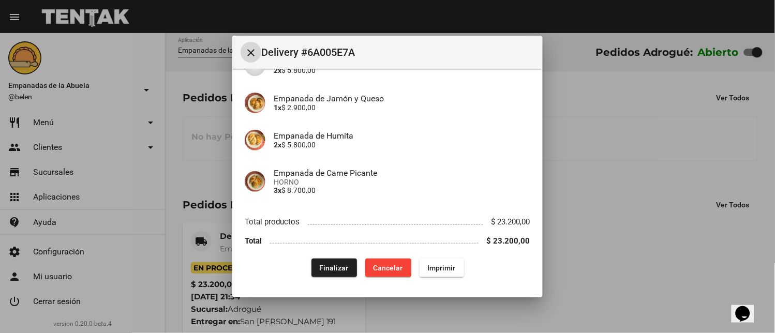
click at [327, 272] on span "Finalizar" at bounding box center [334, 268] width 29 height 8
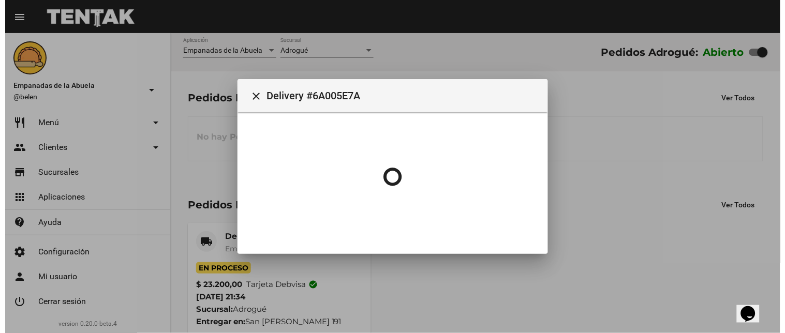
scroll to position [0, 0]
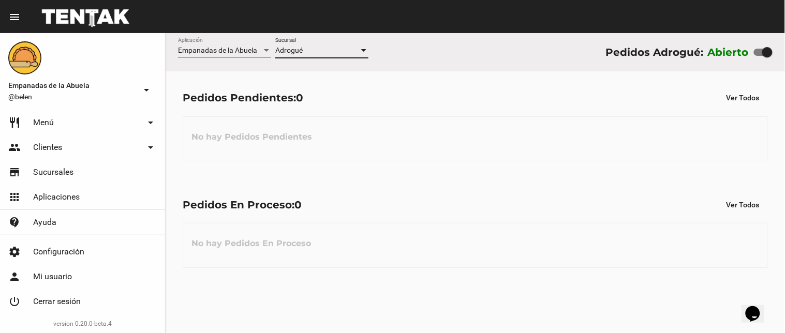
click at [314, 48] on div "Adrogué" at bounding box center [317, 51] width 84 height 8
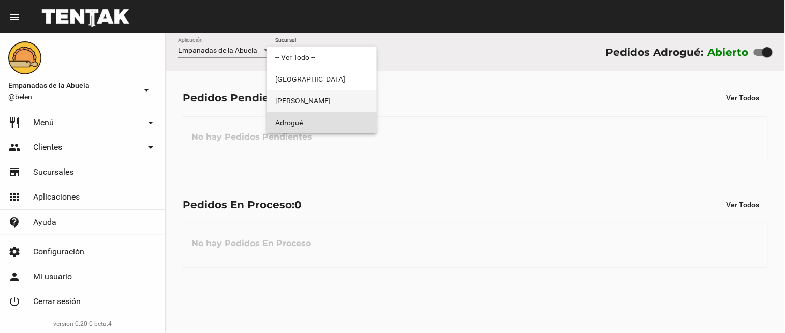
click at [318, 96] on span "[PERSON_NAME]" at bounding box center [321, 101] width 93 height 22
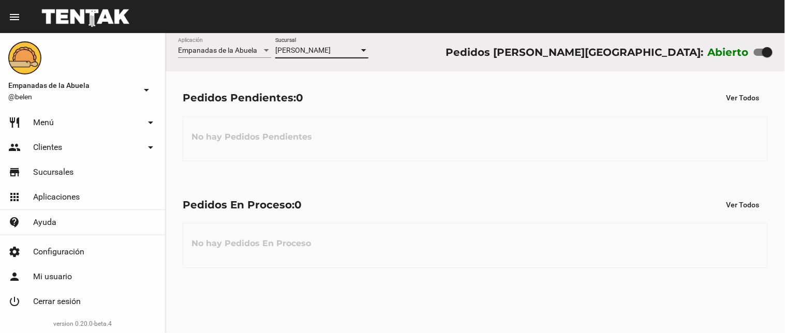
click at [327, 56] on div "[PERSON_NAME] Sucursal" at bounding box center [321, 48] width 93 height 20
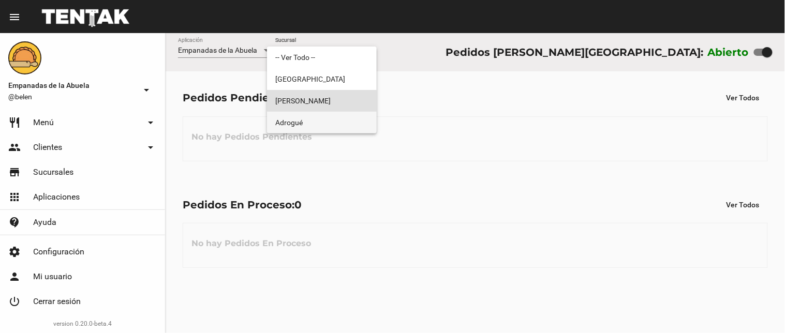
drag, startPoint x: 313, startPoint y: 123, endPoint x: 582, endPoint y: 129, distance: 269.0
click at [313, 122] on span "Adrogué" at bounding box center [321, 123] width 93 height 22
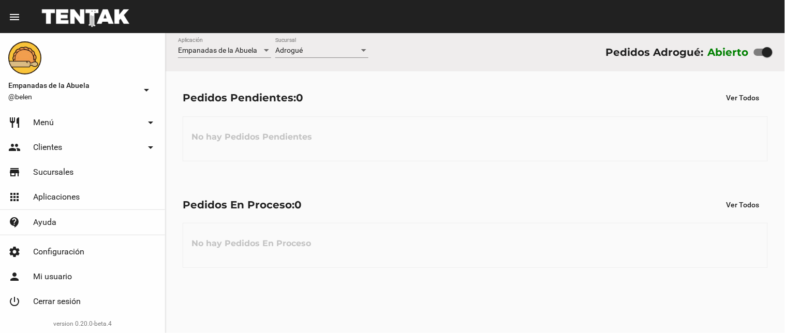
click at [313, 55] on div "Adrogué Sucursal" at bounding box center [321, 48] width 93 height 20
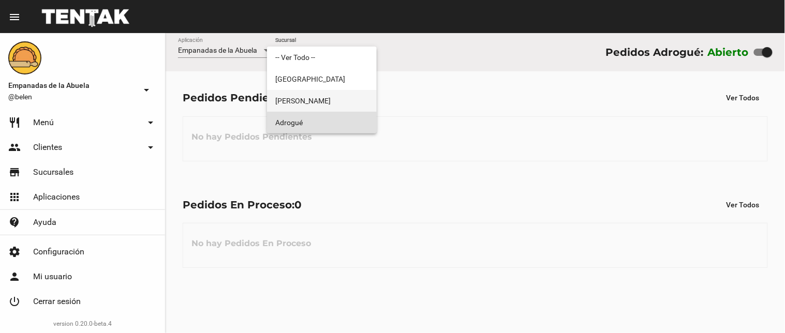
click at [339, 102] on span "[PERSON_NAME]" at bounding box center [321, 101] width 93 height 22
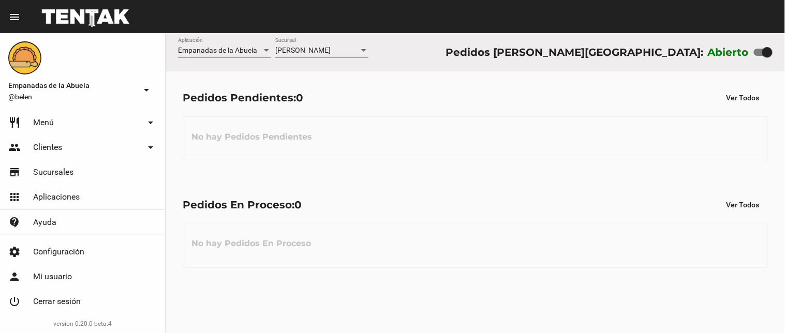
click at [323, 57] on div "[PERSON_NAME] Sucursal" at bounding box center [321, 48] width 93 height 20
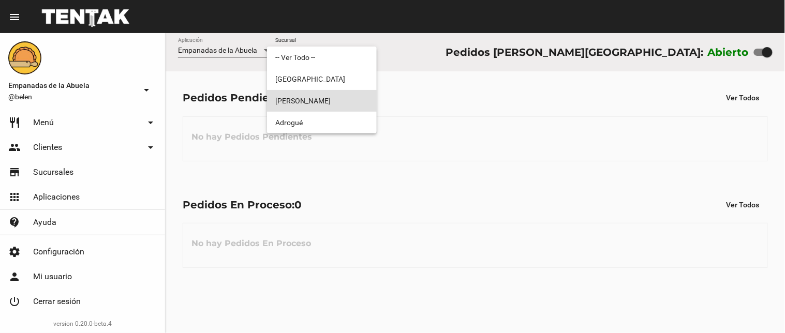
click at [321, 137] on div at bounding box center [392, 166] width 785 height 333
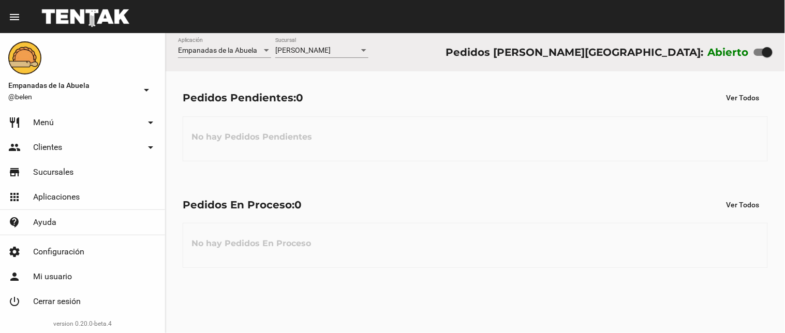
click at [317, 122] on div "No hay Pedidos Pendientes" at bounding box center [475, 138] width 585 height 45
click at [317, 42] on div "[PERSON_NAME] Sucursal" at bounding box center [321, 48] width 93 height 20
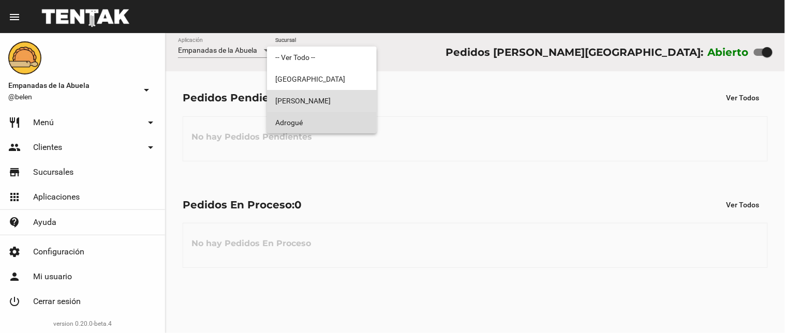
click at [319, 120] on span "Adrogué" at bounding box center [321, 123] width 93 height 22
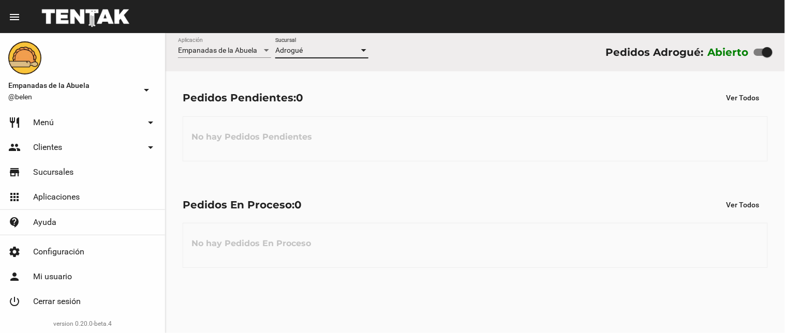
click at [280, 52] on span "Adrogué" at bounding box center [288, 50] width 27 height 8
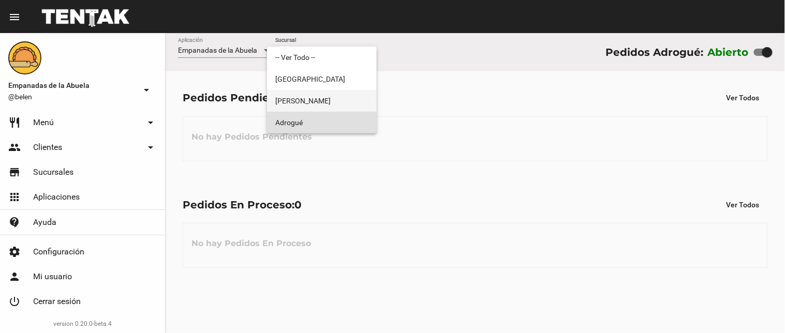
click at [283, 94] on span "[PERSON_NAME]" at bounding box center [321, 101] width 93 height 22
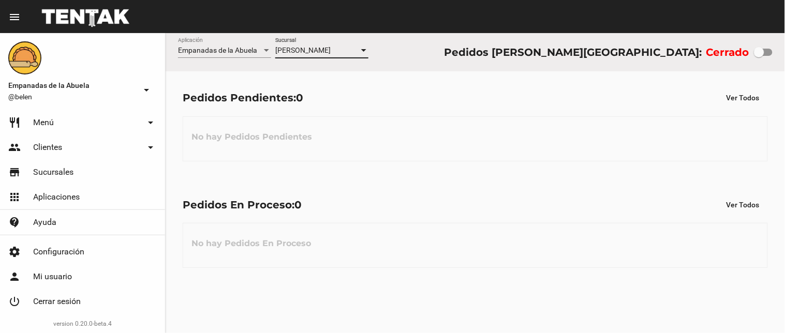
click at [313, 47] on span "[PERSON_NAME]" at bounding box center [302, 50] width 55 height 8
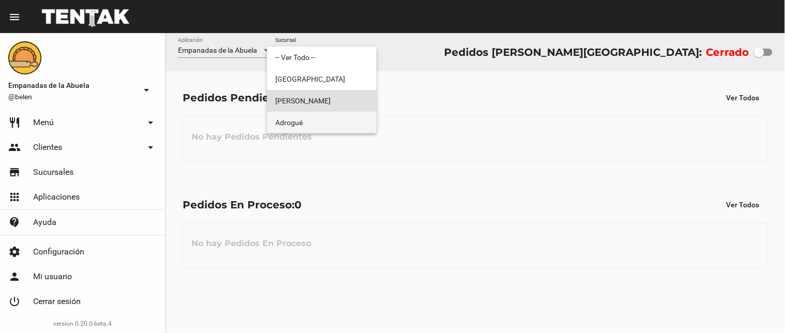
click at [300, 120] on span "Adrogué" at bounding box center [321, 123] width 93 height 22
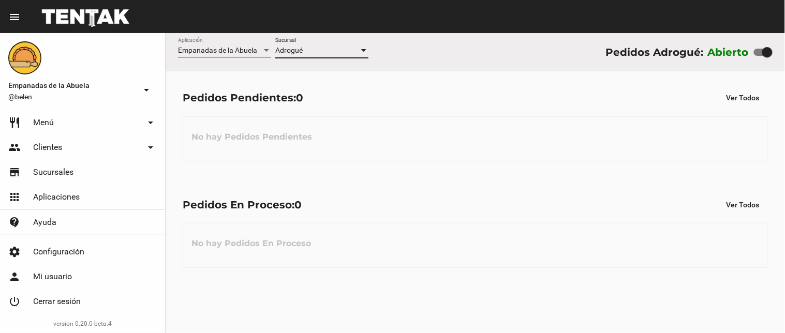
checkbox input "true"
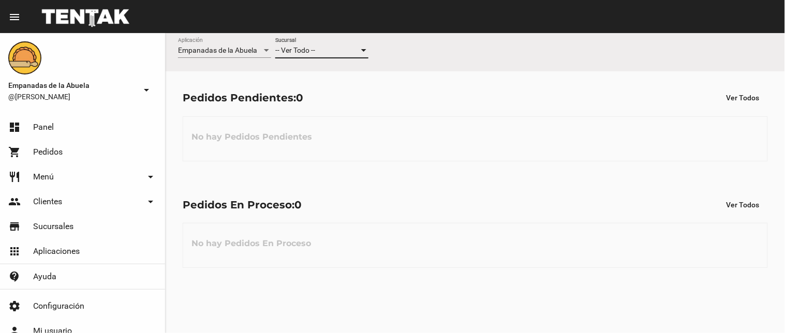
click at [310, 52] on span "-- Ver Todo --" at bounding box center [295, 50] width 40 height 8
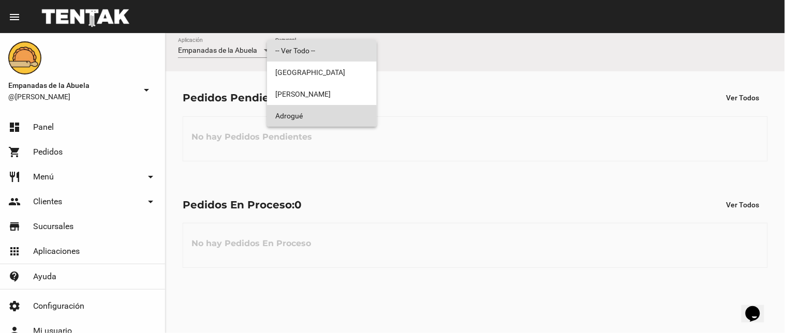
drag, startPoint x: 314, startPoint y: 117, endPoint x: 645, endPoint y: 98, distance: 331.5
click at [314, 116] on span "Adrogué" at bounding box center [321, 116] width 93 height 22
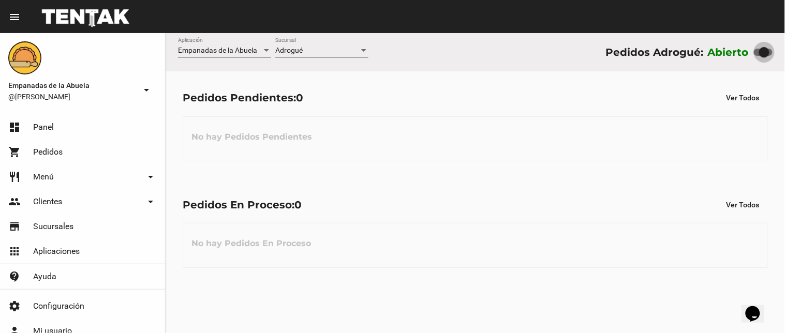
drag, startPoint x: 768, startPoint y: 52, endPoint x: 637, endPoint y: 57, distance: 130.4
click at [693, 48] on div "Pedidos Adrogué: Abierto" at bounding box center [688, 52] width 167 height 17
checkbox input "false"
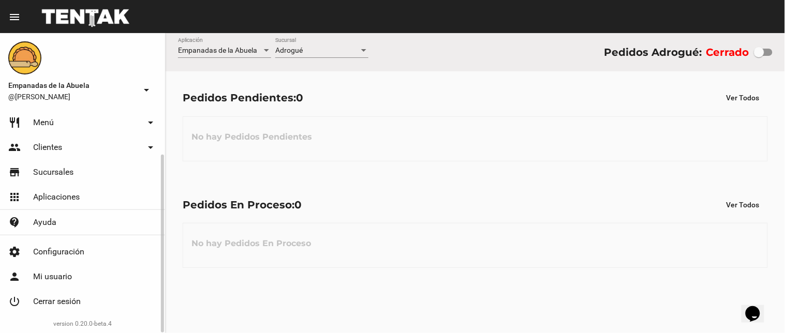
click at [97, 301] on link "power_settings_new Cerrar sesión" at bounding box center [82, 301] width 165 height 25
